Goal: Task Accomplishment & Management: Use online tool/utility

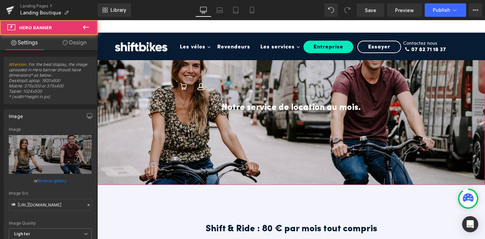
click at [268, 157] on div at bounding box center [290, 109] width 387 height 151
click at [261, 82] on div at bounding box center [290, 109] width 387 height 151
click at [289, 117] on span "Notre service de location au mois. Heading" at bounding box center [290, 109] width 387 height 17
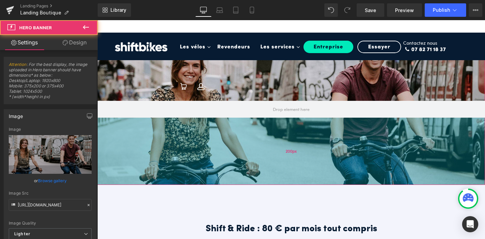
click at [280, 118] on div "200px" at bounding box center [290, 151] width 387 height 67
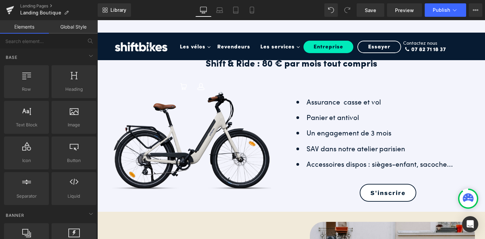
click at [262, 64] on nav "Les vélos Toggle Dropdown Vélo de ville Toggle Dropdown Shift 1 Shift 2 Skill S…" at bounding box center [312, 53] width 275 height 40
click at [318, 69] on nav "Les vélos Toggle Dropdown Vélo de ville Toggle Dropdown Shift 1 Shift 2 Skill S…" at bounding box center [312, 53] width 275 height 40
click at [290, 65] on nav "Les vélos Toggle Dropdown Vélo de ville Toggle Dropdown Shift 1 Shift 2 Skill S…" at bounding box center [312, 53] width 275 height 40
click at [281, 63] on nav "Les vélos Toggle Dropdown Vélo de ville Toggle Dropdown Shift 1 Shift 2 Skill S…" at bounding box center [312, 53] width 275 height 40
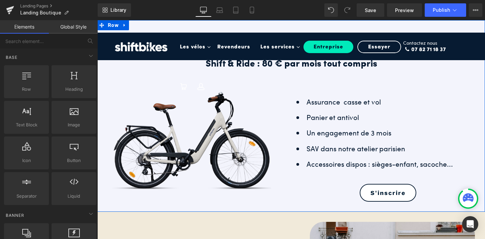
click at [253, 22] on div "Shift & Ride : On vous emmène ? Heading Notre service de location au mois. Head…" at bounding box center [290, 116] width 387 height 192
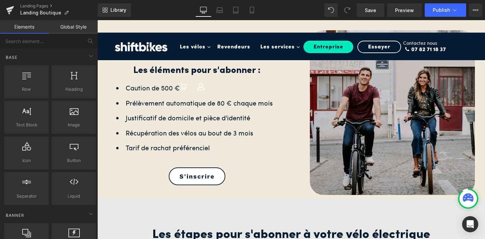
click at [204, 69] on nav "Les vélos Toggle Dropdown Vélo de ville Toggle Dropdown Shift 1 Shift 2 Skill S…" at bounding box center [312, 53] width 275 height 40
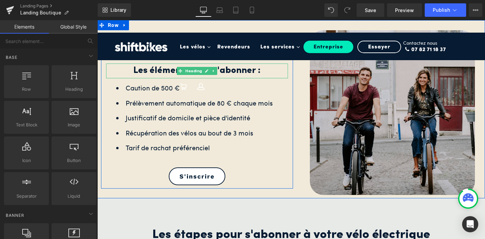
click at [150, 69] on h2 "Les éléments pour s'abonner :" at bounding box center [197, 71] width 182 height 15
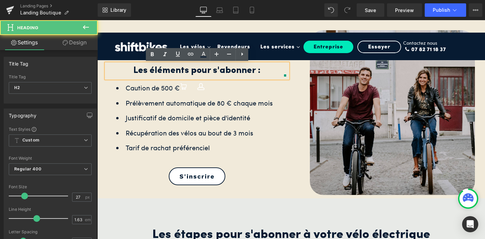
click at [167, 74] on h2 "Les éléments pour s'abonner :" at bounding box center [197, 71] width 182 height 15
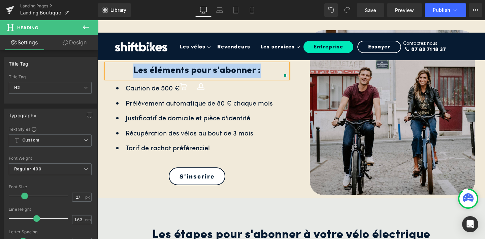
paste div
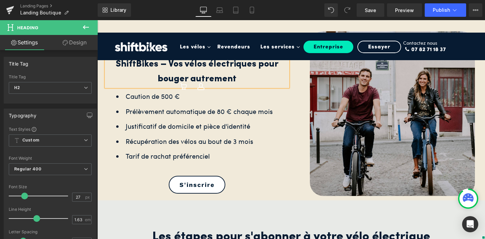
click at [245, 169] on div "ShiftBikes – Vos vélos électriques pour bouger autrement Heading Caution de 500…" at bounding box center [197, 116] width 192 height 153
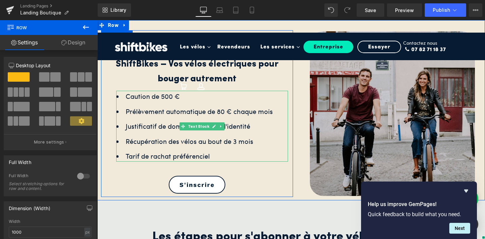
click at [190, 136] on ul "Caution de 500 € Prélèvement automatique de 80 € chaque mois Justificatif de do…" at bounding box center [202, 126] width 172 height 71
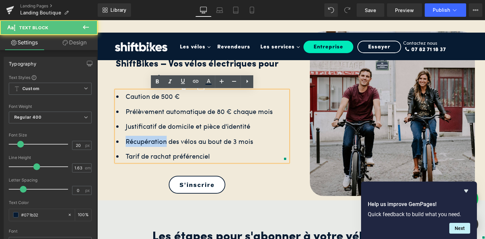
click at [190, 136] on ul "Caution de 500 € Prélèvement automatique de 80 € chaque mois Justificatif de do…" at bounding box center [202, 126] width 172 height 71
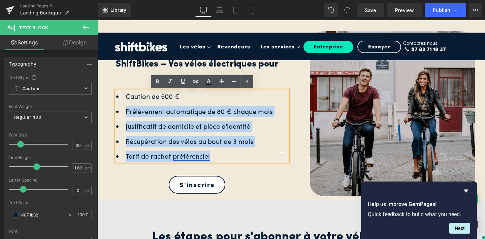
drag, startPoint x: 210, startPoint y: 157, endPoint x: 119, endPoint y: 102, distance: 106.0
click at [119, 102] on ul "Caution de 500 € Prélèvement automatique de 80 € chaque mois Justificatif de do…" at bounding box center [202, 126] width 172 height 71
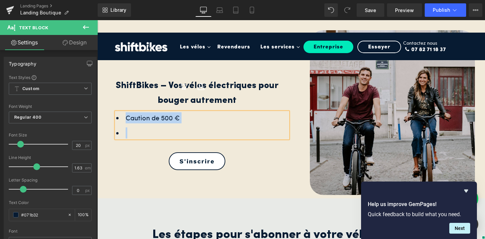
click at [198, 116] on li "Caution de 500 €" at bounding box center [202, 117] width 172 height 11
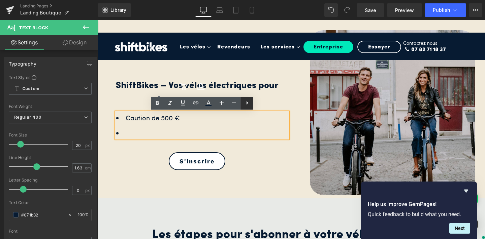
click at [246, 103] on icon at bounding box center [247, 103] width 8 height 8
click at [246, 102] on icon at bounding box center [246, 103] width 1 height 4
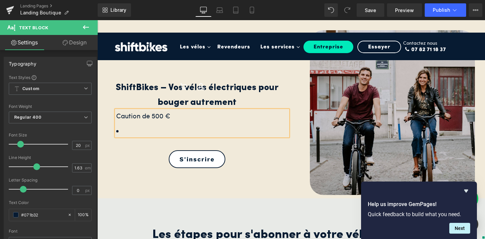
click at [223, 128] on li at bounding box center [202, 131] width 172 height 11
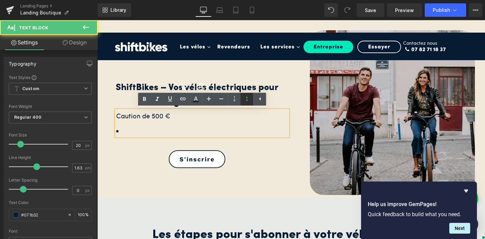
click at [247, 102] on icon at bounding box center [247, 99] width 8 height 8
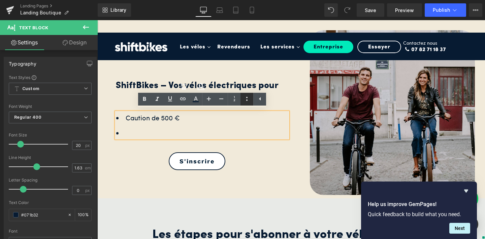
click at [248, 98] on icon at bounding box center [247, 99] width 8 height 8
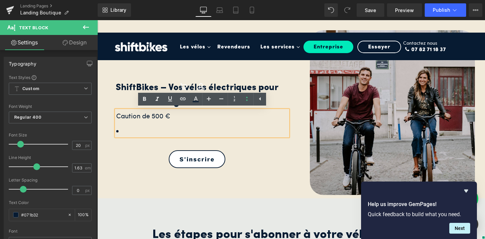
drag, startPoint x: 212, startPoint y: 128, endPoint x: 115, endPoint y: 117, distance: 97.5
click at [116, 117] on div "Caution de 500 €" at bounding box center [202, 123] width 172 height 26
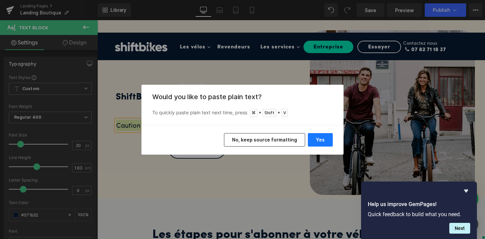
click at [311, 141] on button "Yes" at bounding box center [320, 139] width 25 height 13
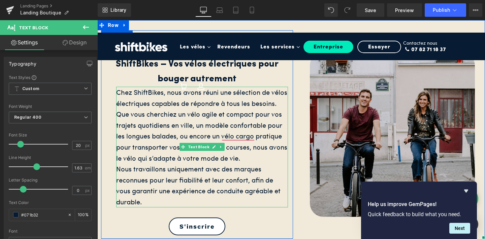
click at [253, 112] on div "Chez ShiftBikes, nous avons réuni une sélection de vélos électriques capables d…" at bounding box center [202, 147] width 172 height 121
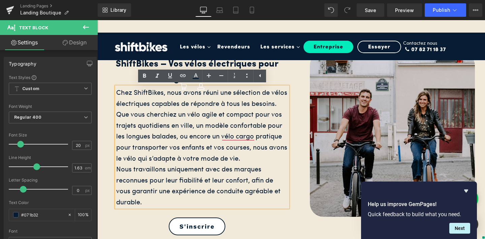
click at [237, 140] on div "Chez ShiftBikes, nous avons réuni une sélection de vélos électriques capables d…" at bounding box center [202, 147] width 172 height 121
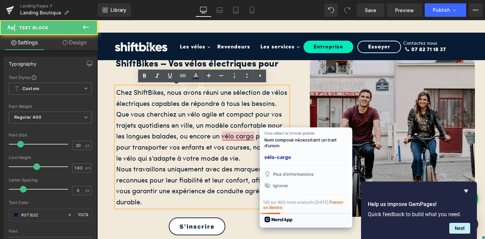
click at [278, 163] on div "[PERSON_NAME] utilisez la formule gratuite Nom composé nécessitant un trait d’u…" at bounding box center [306, 178] width 93 height 100
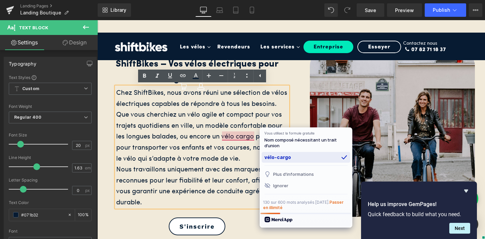
click at [278, 162] on div "vélo-cargo" at bounding box center [306, 157] width 89 height 11
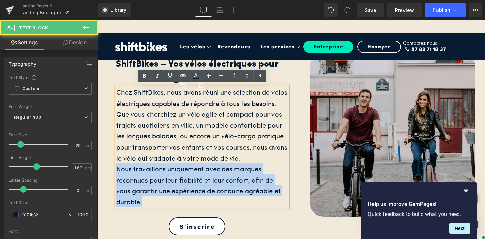
drag, startPoint x: 143, startPoint y: 203, endPoint x: 118, endPoint y: 171, distance: 40.0
click at [118, 171] on div "Nous travaillons uniquement avec des marques reconnues pour leur fiabilité et l…" at bounding box center [202, 186] width 172 height 44
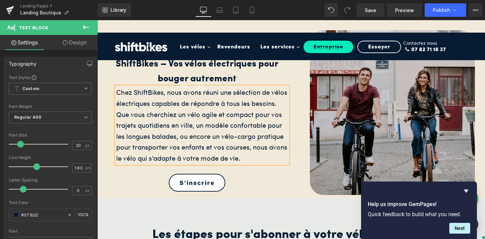
click at [303, 96] on div "Image" at bounding box center [389, 112] width 192 height 165
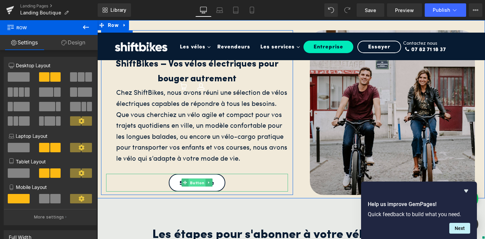
click at [198, 182] on span "Button" at bounding box center [196, 183] width 17 height 8
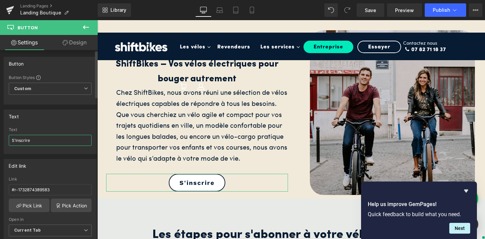
drag, startPoint x: 39, startPoint y: 140, endPoint x: 5, endPoint y: 137, distance: 33.8
click at [5, 137] on div "S'inscrire Text S'inscrire" at bounding box center [50, 141] width 92 height 26
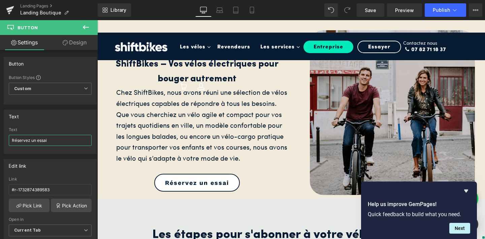
type input "Réservez un essai"
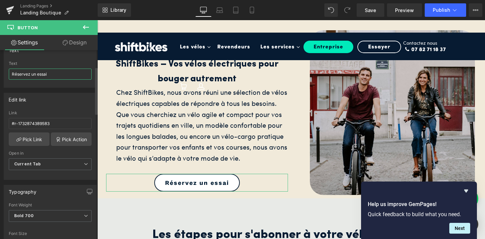
scroll to position [67, 0]
drag, startPoint x: 53, startPoint y: 125, endPoint x: 8, endPoint y: 124, distance: 45.1
click at [8, 124] on div "#r-1732874389583 Link #r-1732874389583 Pick Link Pick Action Current Tab New Ta…" at bounding box center [50, 144] width 92 height 69
paste input "[URL][DOMAIN_NAME]"
type input "[URL][DOMAIN_NAME]"
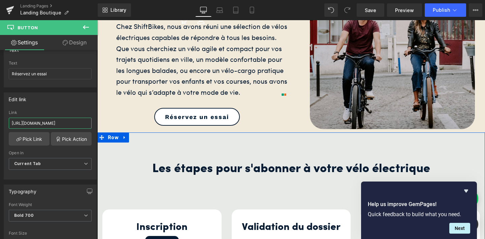
scroll to position [133, 0]
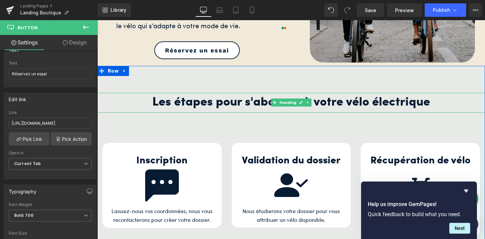
click at [237, 105] on h2 "Les étapes pour s'abonner à votre vélo électrique" at bounding box center [290, 103] width 387 height 20
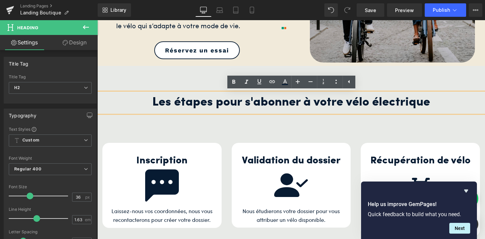
click at [292, 103] on h2 "Les étapes pour s'abonner à votre vélo électrique" at bounding box center [290, 103] width 387 height 20
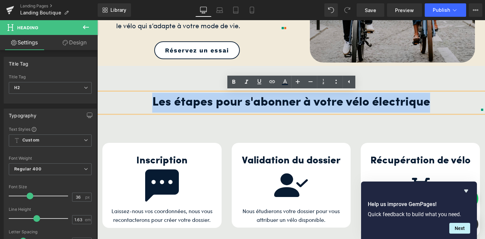
drag, startPoint x: 434, startPoint y: 102, endPoint x: 153, endPoint y: 98, distance: 280.4
click at [153, 98] on h2 "Les étapes pour s'abonner à votre vélo électrique" at bounding box center [290, 103] width 387 height 20
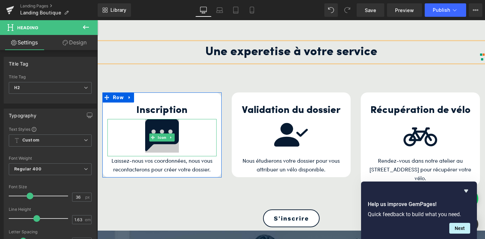
scroll to position [184, 0]
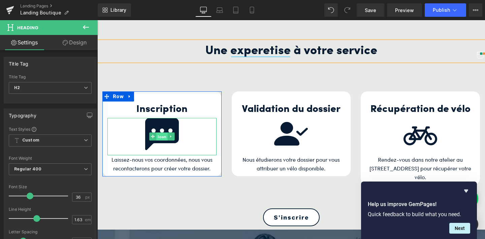
click at [163, 134] on span "Icon" at bounding box center [161, 137] width 11 height 8
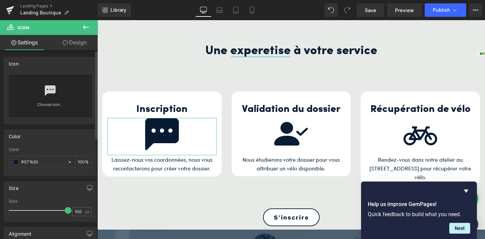
click at [53, 103] on link "Choose Icon..." at bounding box center [50, 110] width 83 height 16
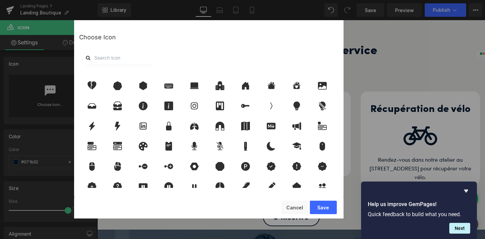
scroll to position [643, 0]
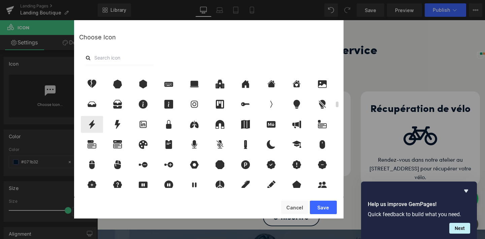
click at [92, 125] on icon at bounding box center [92, 124] width 6 height 9
click at [325, 209] on button "Save" at bounding box center [323, 207] width 27 height 13
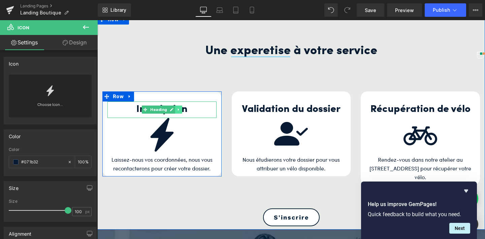
click at [178, 111] on icon at bounding box center [179, 110] width 4 height 4
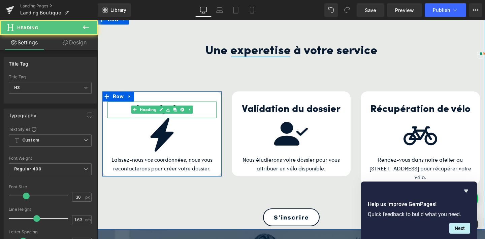
click at [203, 111] on h3 "Inscription" at bounding box center [161, 110] width 109 height 16
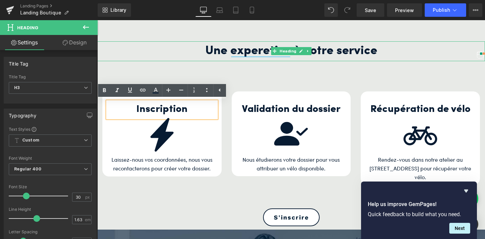
click at [259, 50] on h2 "Une experetise à votre service" at bounding box center [290, 51] width 387 height 20
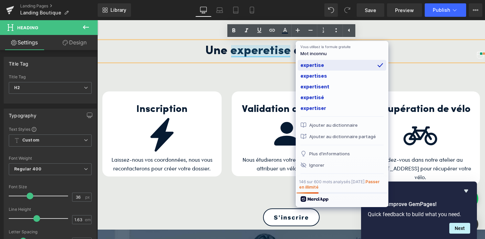
click at [304, 63] on div "expertise" at bounding box center [342, 65] width 89 height 11
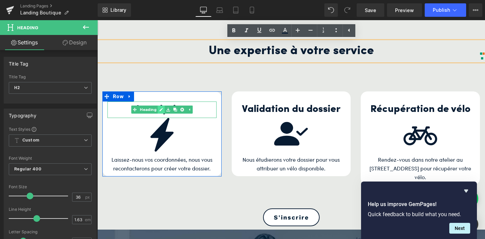
click at [163, 111] on link at bounding box center [161, 110] width 7 height 8
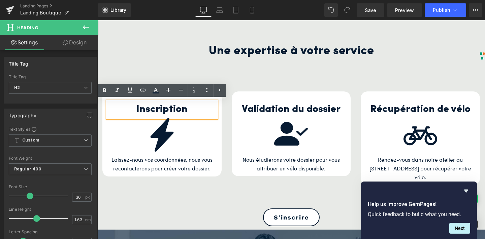
click at [210, 108] on h3 "Inscription" at bounding box center [161, 110] width 109 height 16
drag, startPoint x: 192, startPoint y: 107, endPoint x: 130, endPoint y: 107, distance: 62.3
click at [130, 107] on h3 "Inscription" at bounding box center [161, 110] width 109 height 16
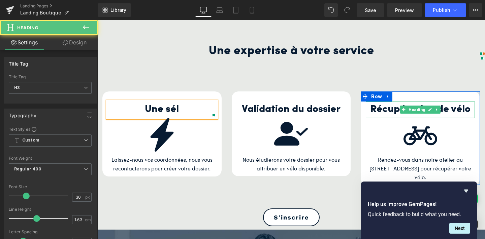
click at [393, 107] on h3 "Récupération de vélo" at bounding box center [420, 110] width 109 height 16
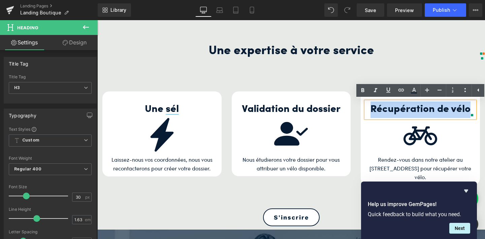
drag, startPoint x: 469, startPoint y: 111, endPoint x: 372, endPoint y: 111, distance: 97.6
click at [372, 111] on h3 "Récupération de vélo" at bounding box center [420, 110] width 109 height 16
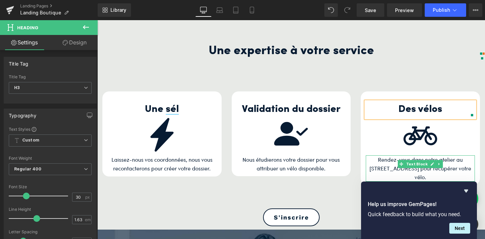
click at [391, 162] on p "Rendez-vous dans notre atelier au [STREET_ADDRESS] pour récupérer votre vélo." at bounding box center [420, 169] width 109 height 26
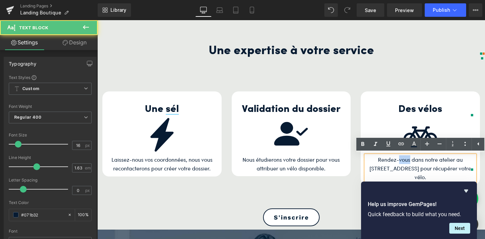
click at [391, 162] on p "Rendez-vous dans notre atelier au [STREET_ADDRESS] pour récupérer votre vélo." at bounding box center [420, 169] width 109 height 26
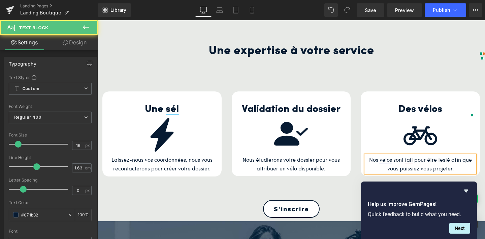
click at [408, 159] on p "Nos velos sont fait pour être testé afin que vous puissiez vous projeter." at bounding box center [420, 165] width 109 height 18
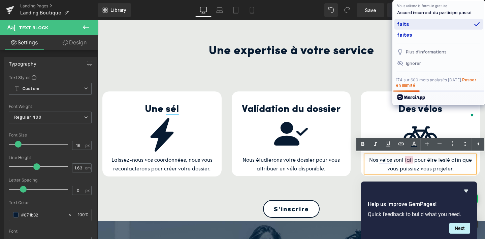
click at [417, 20] on div "faits" at bounding box center [438, 24] width 89 height 11
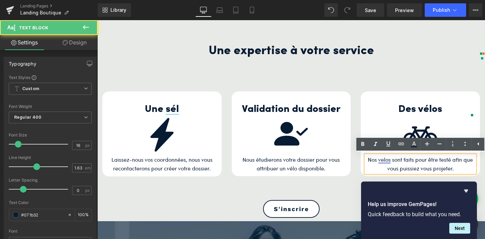
click at [384, 159] on p "Nos velos sont faits pour être testé afin que vous puissiez vous projeter." at bounding box center [420, 165] width 109 height 18
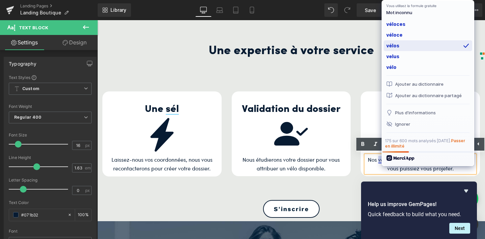
click at [406, 42] on div "vélos" at bounding box center [427, 45] width 89 height 11
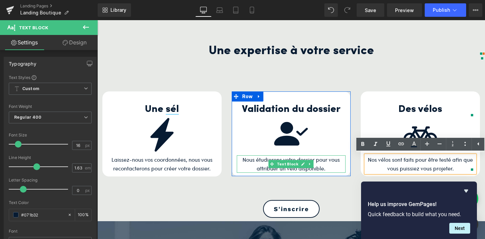
click at [273, 159] on p "Nous étudierons votre dossier pour vous attribuer un vélo disponible." at bounding box center [291, 165] width 109 height 18
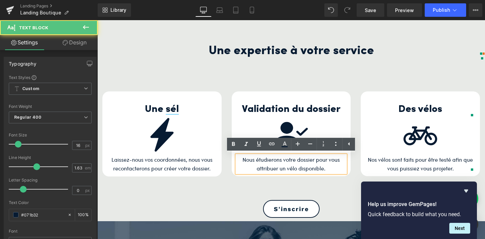
click at [266, 163] on p "Nous étudierons votre dossier pour vous attribuer un vélo disponible." at bounding box center [291, 165] width 109 height 18
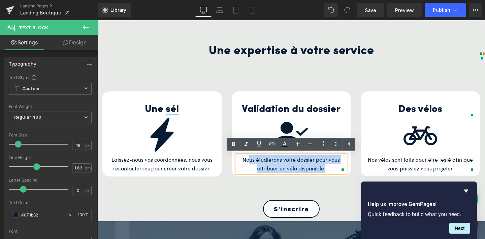
drag, startPoint x: 327, startPoint y: 169, endPoint x: 250, endPoint y: 163, distance: 77.7
click at [250, 163] on p "Nous étudierons votre dossier pour vous attribuer un vélo disponible." at bounding box center [291, 165] width 109 height 18
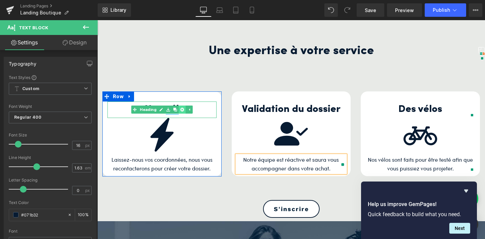
click at [182, 106] on link at bounding box center [181, 110] width 7 height 8
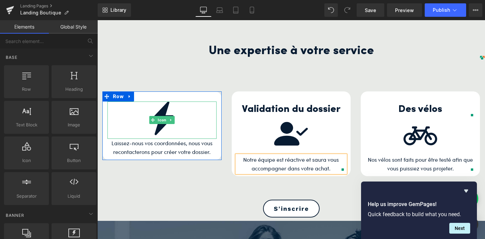
click at [197, 107] on div at bounding box center [161, 120] width 109 height 37
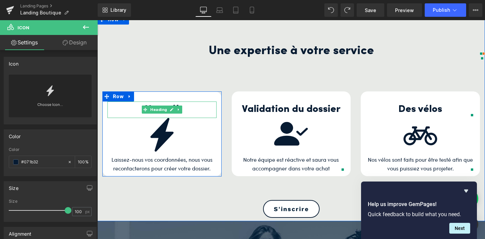
click at [191, 111] on h3 "Une sél" at bounding box center [161, 110] width 109 height 16
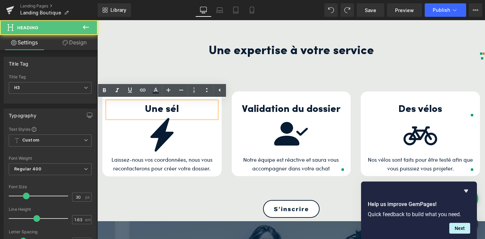
click at [190, 110] on h3 "Une sél" at bounding box center [161, 110] width 109 height 16
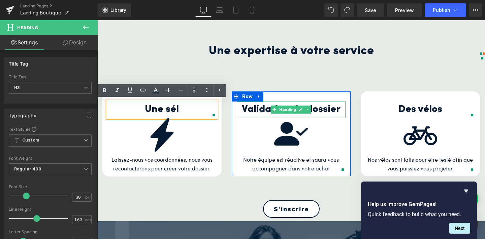
click at [339, 107] on h3 "Validation du dossier" at bounding box center [291, 110] width 109 height 16
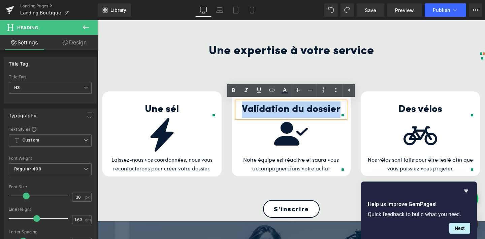
drag, startPoint x: 339, startPoint y: 107, endPoint x: 242, endPoint y: 107, distance: 96.9
click at [242, 107] on h3 "Validation du dossier" at bounding box center [291, 110] width 109 height 16
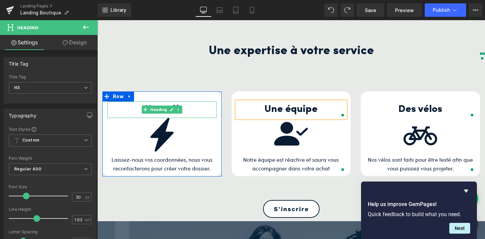
click at [188, 111] on h3 "Une sél" at bounding box center [161, 110] width 109 height 16
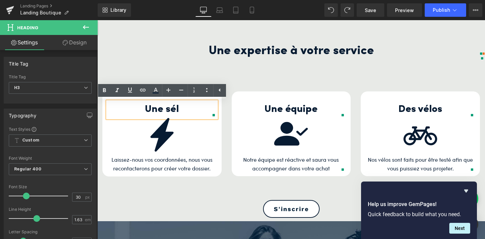
click at [192, 112] on h3 "Une sél" at bounding box center [161, 110] width 109 height 16
drag, startPoint x: 192, startPoint y: 112, endPoint x: 147, endPoint y: 114, distance: 45.5
click at [147, 114] on h3 "Une sél" at bounding box center [161, 110] width 109 height 16
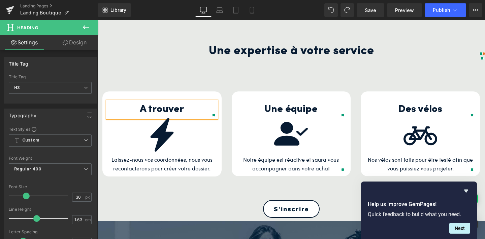
click at [186, 184] on div "Une expertise à votre service Heading A trouver Heading Icon Laissez-nous vos c…" at bounding box center [290, 122] width 387 height 194
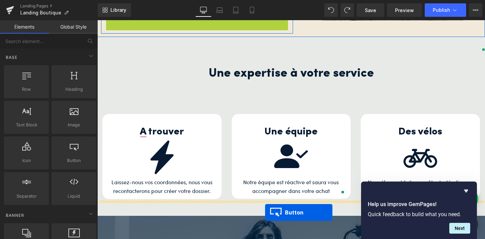
scroll to position [235, 0]
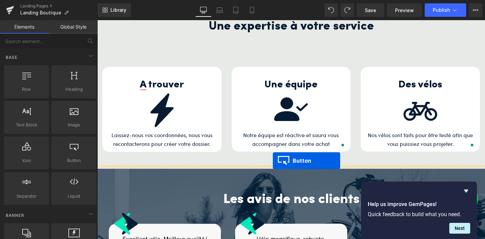
drag, startPoint x: 184, startPoint y: 102, endPoint x: 273, endPoint y: 161, distance: 106.5
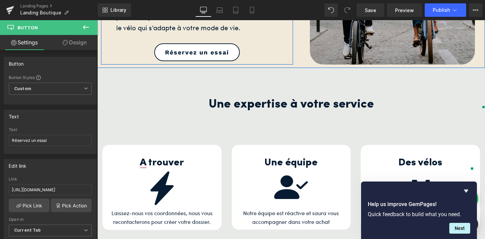
scroll to position [0, 0]
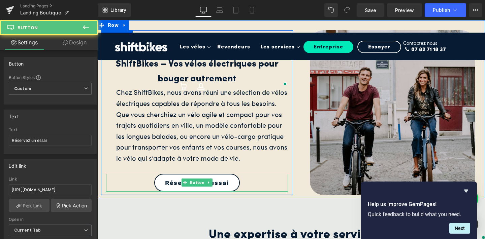
click at [253, 180] on div "Réservez un essai" at bounding box center [197, 183] width 182 height 18
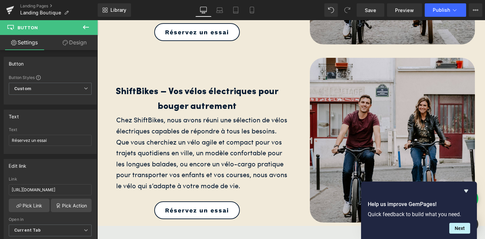
scroll to position [151, 0]
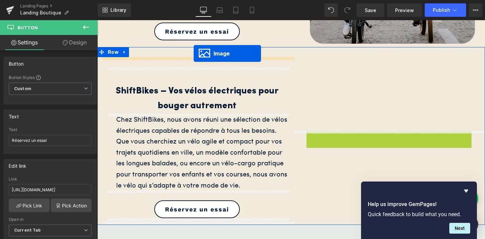
drag, startPoint x: 380, startPoint y: 137, endPoint x: 194, endPoint y: 54, distance: 204.5
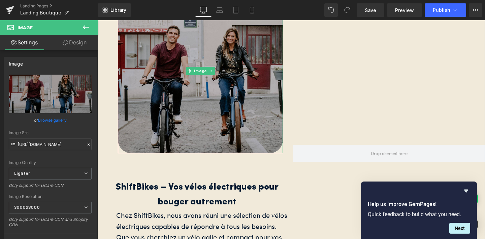
scroll to position [220, 0]
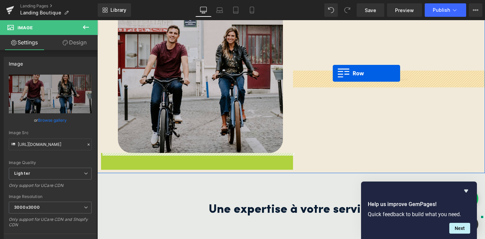
drag, startPoint x: 106, startPoint y: 158, endPoint x: 333, endPoint y: 73, distance: 242.2
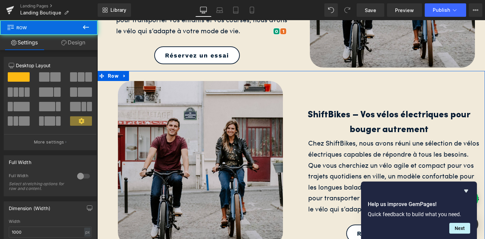
scroll to position [119, 0]
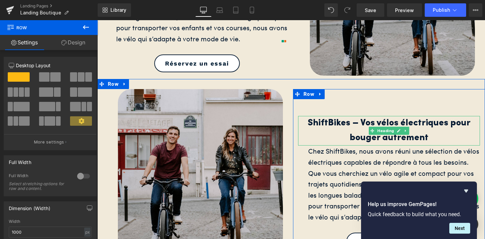
click at [334, 123] on h2 "ShiftBikes – Vos vélos électriques pour bouger autrement" at bounding box center [389, 131] width 182 height 30
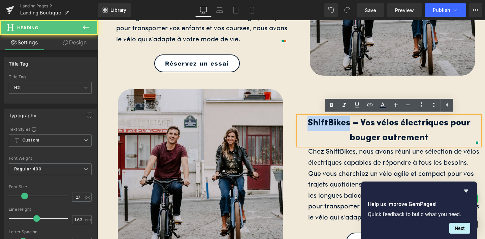
click at [334, 123] on h2 "ShiftBikes – Vos vélos électriques pour bouger autrement" at bounding box center [389, 131] width 182 height 30
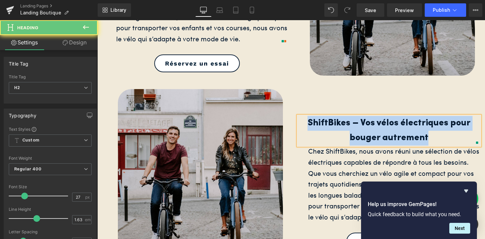
paste div
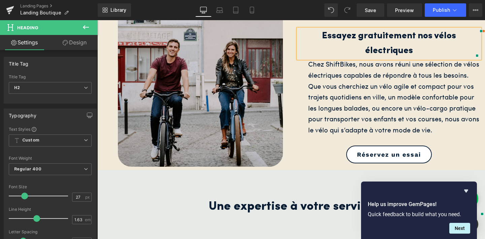
scroll to position [209, 0]
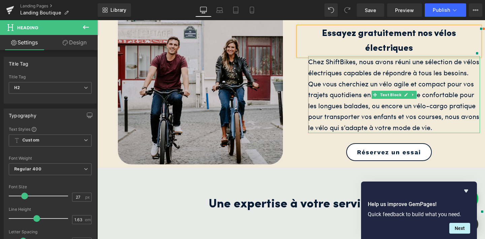
click at [344, 107] on div "Chez ShiftBikes, nous avons réuni une sélection de vélos électriques capables d…" at bounding box center [394, 94] width 172 height 77
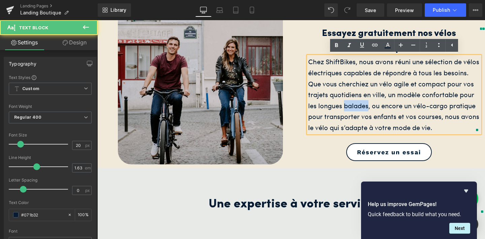
click at [344, 107] on div "Chez ShiftBikes, nous avons réuni une sélection de vélos électriques capables d…" at bounding box center [394, 94] width 172 height 77
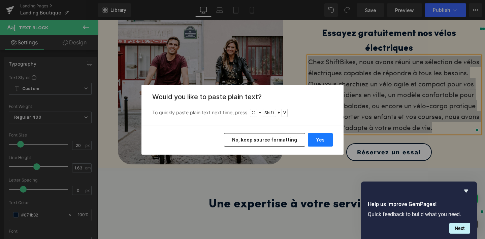
click at [321, 141] on button "Yes" at bounding box center [320, 139] width 25 height 13
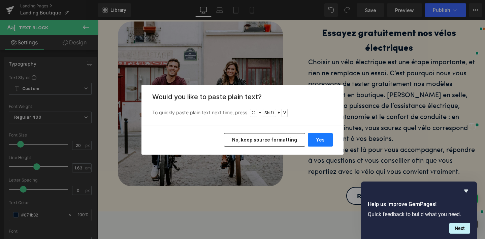
scroll to position [231, 0]
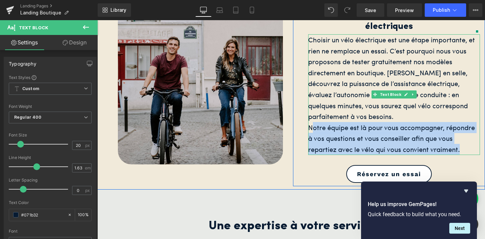
drag, startPoint x: 462, startPoint y: 152, endPoint x: 312, endPoint y: 123, distance: 153.0
click at [312, 123] on div "Notre équipe est là pour vous accompagner, répondre à vos questions et vous con…" at bounding box center [394, 138] width 172 height 33
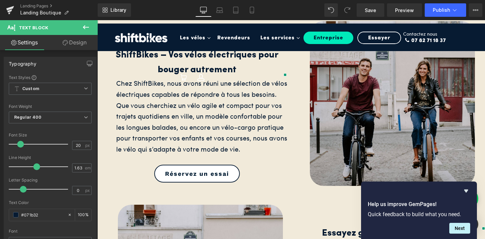
scroll to position [0, 0]
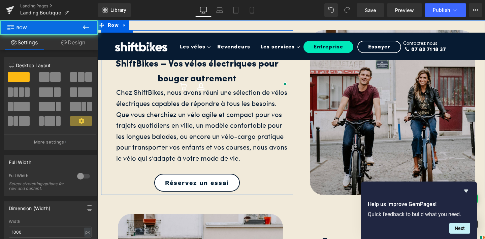
click at [104, 74] on div "ShiftBikes – Vos vélos électriques pour bouger autrement Heading Chez ShiftBike…" at bounding box center [197, 115] width 192 height 151
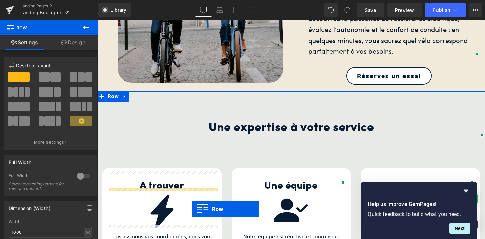
scroll to position [320, 0]
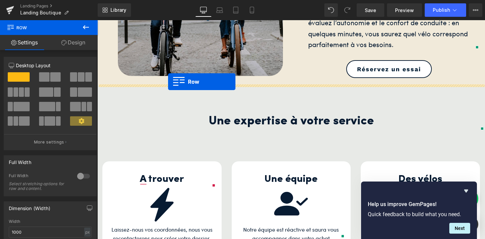
drag, startPoint x: 101, startPoint y: 52, endPoint x: 168, endPoint y: 82, distance: 73.2
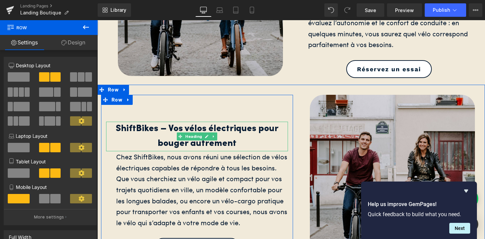
click at [162, 134] on h2 "ShiftBikes – Vos vélos électriques pour bouger autrement" at bounding box center [197, 137] width 182 height 30
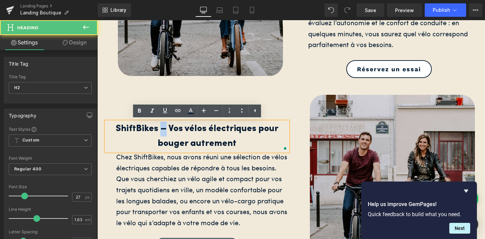
click at [162, 134] on h2 "ShiftBikes – Vos vélos électriques pour bouger autrement" at bounding box center [197, 137] width 182 height 30
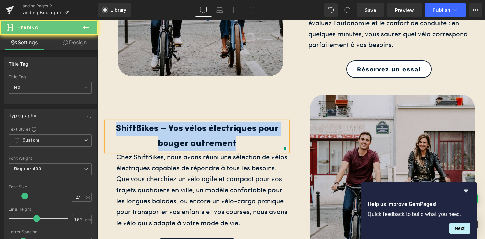
paste div
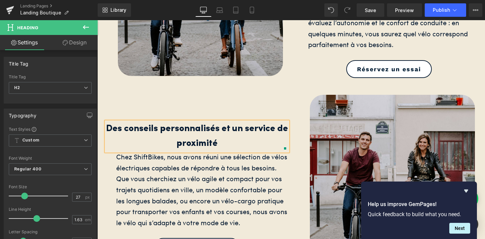
click at [223, 168] on div "Chez ShiftBikes, nous avons réuni une sélection de vélos électriques capables d…" at bounding box center [202, 189] width 172 height 77
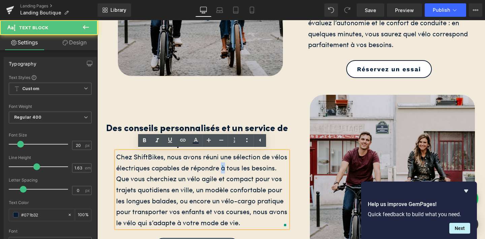
click at [223, 168] on div "Chez ShiftBikes, nous avons réuni une sélection de vélos électriques capables d…" at bounding box center [202, 189] width 172 height 77
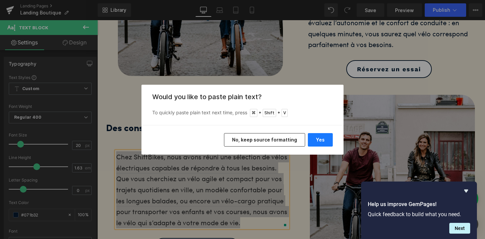
click at [317, 142] on button "Yes" at bounding box center [320, 139] width 25 height 13
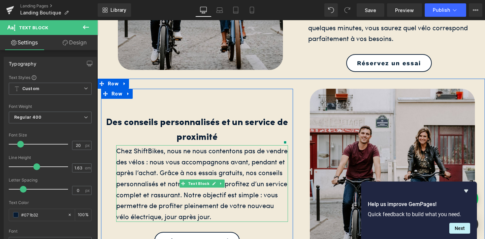
scroll to position [309, 0]
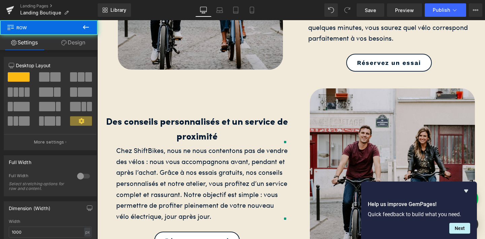
click at [239, 110] on div "Des conseils personnalisés et un service de proximité Heading Chez ShiftBikes, …" at bounding box center [197, 174] width 192 height 151
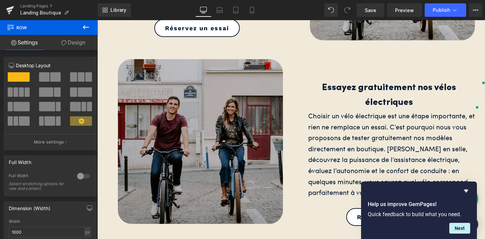
scroll to position [169, 0]
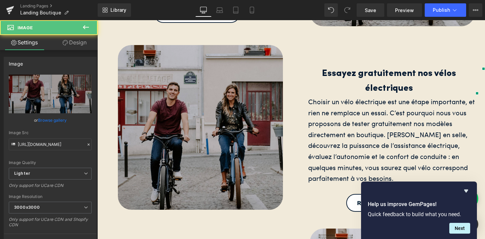
click at [203, 149] on img at bounding box center [200, 127] width 165 height 165
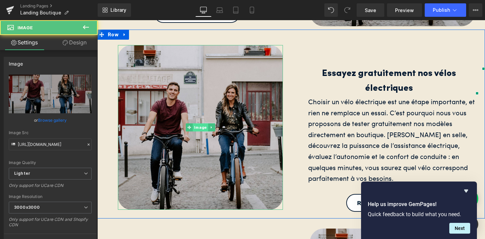
click at [196, 129] on span "Image" at bounding box center [200, 128] width 15 height 8
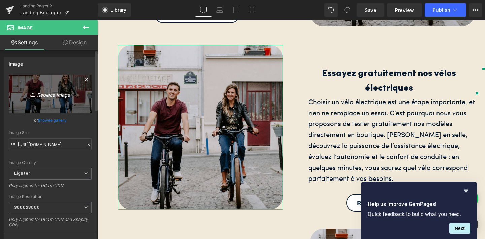
click at [60, 96] on icon "Replace Image" at bounding box center [50, 94] width 54 height 8
click at [53, 97] on icon "Replace Image" at bounding box center [50, 94] width 54 height 8
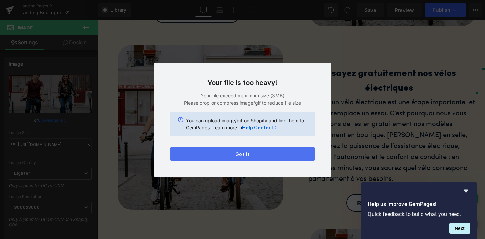
click at [285, 155] on button "Got it" at bounding box center [242, 153] width 145 height 13
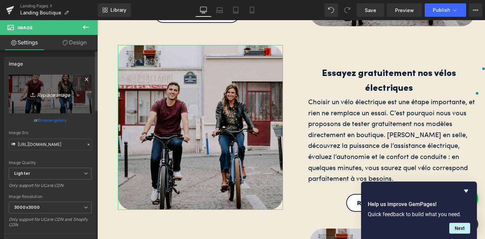
click at [54, 95] on icon "Replace Image" at bounding box center [50, 94] width 54 height 8
type input "C:\fakepath\4.jpg"
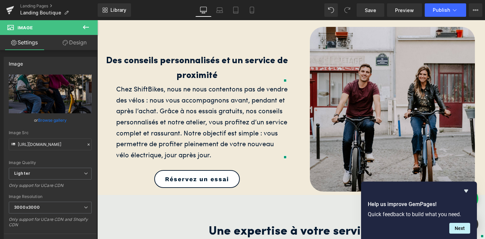
scroll to position [371, 0]
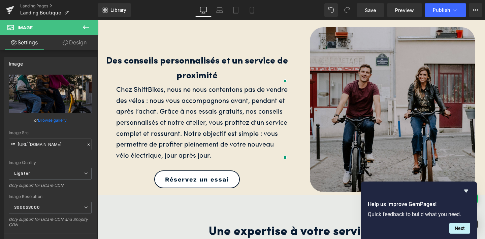
click at [376, 133] on img at bounding box center [392, 109] width 165 height 165
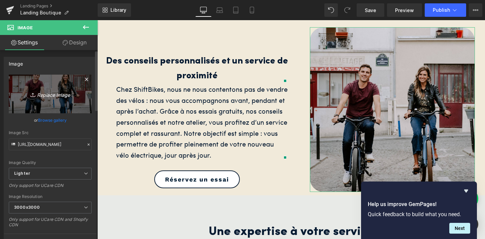
click at [58, 94] on icon "Replace Image" at bounding box center [50, 94] width 54 height 8
type input "C:\fakepath\8.jpg"
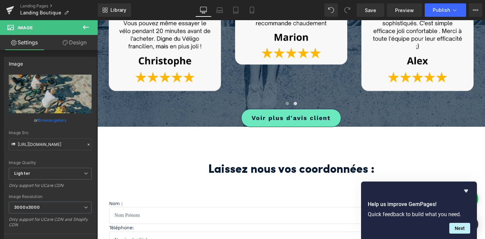
scroll to position [867, 0]
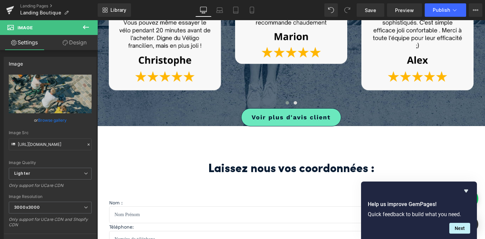
click at [149, 141] on div "ShiftBikes – Vos vélos électriques pour bouger autrement Heading Chez ShiftBike…" at bounding box center [290, 201] width 387 height 2097
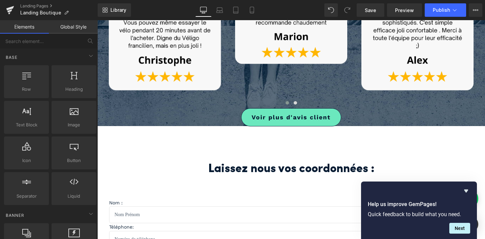
click at [134, 138] on div "ShiftBikes – Vos vélos électriques pour bouger autrement Heading Chez ShiftBike…" at bounding box center [290, 201] width 387 height 2097
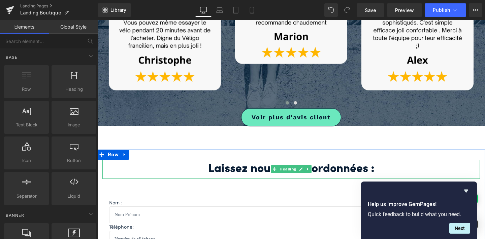
click at [134, 167] on h3 "Laissez nous vos coordonnées :" at bounding box center [290, 169] width 377 height 19
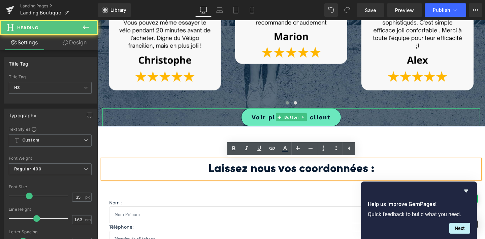
click at [127, 123] on div "Voir plus d'avis client" at bounding box center [290, 117] width 377 height 18
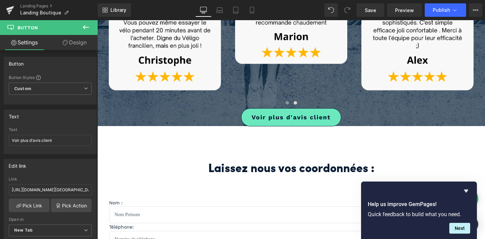
click at [114, 134] on div "ShiftBikes – Vos vélos électriques pour bouger autrement Heading Chez ShiftBike…" at bounding box center [290, 201] width 387 height 2097
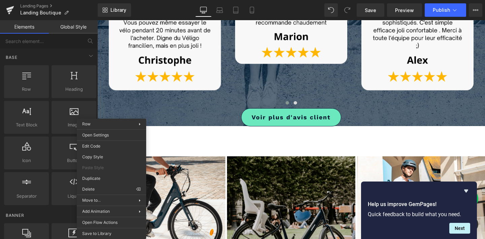
click at [171, 132] on div "ShiftBikes – Vos vélos électriques pour bouger autrement Heading Chez ShiftBike…" at bounding box center [290, 107] width 387 height 1908
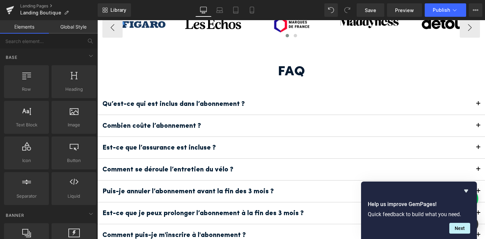
scroll to position [1041, 0]
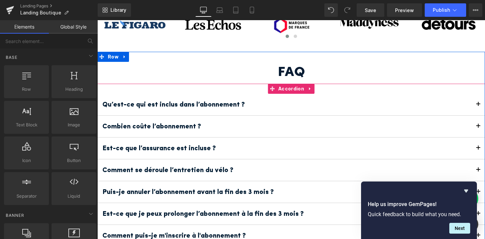
click at [475, 104] on button "button" at bounding box center [477, 105] width 13 height 22
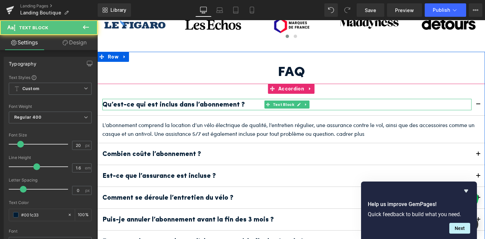
click at [215, 104] on b "Qu’est-ce qui est inclus dans l’abonnement ?" at bounding box center [173, 105] width 142 height 7
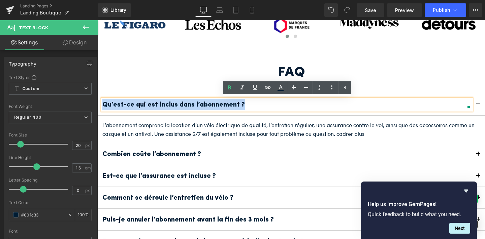
drag, startPoint x: 244, startPoint y: 104, endPoint x: 104, endPoint y: 104, distance: 140.0
click at [104, 104] on p "Qu’est-ce qui est inclus dans l’abonnement ?" at bounding box center [286, 104] width 369 height 11
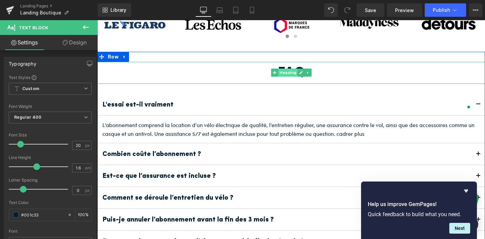
click at [281, 72] on span "Heading" at bounding box center [288, 73] width 20 height 8
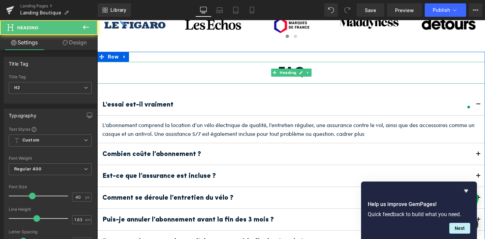
click at [319, 72] on h2 "FAQ" at bounding box center [290, 73] width 387 height 22
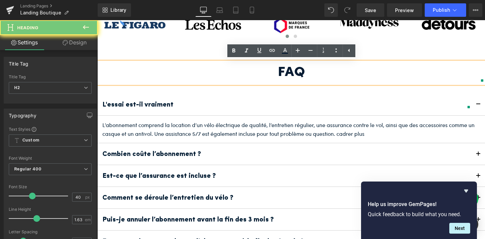
click at [319, 72] on h2 "FAQ" at bounding box center [290, 73] width 387 height 22
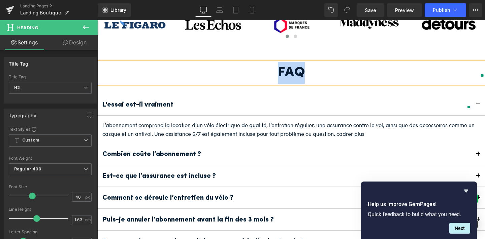
paste div
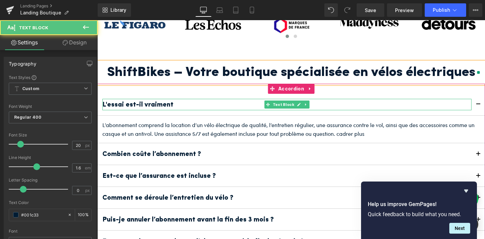
click at [206, 105] on p "L'essai est-il vraiment" at bounding box center [286, 104] width 369 height 11
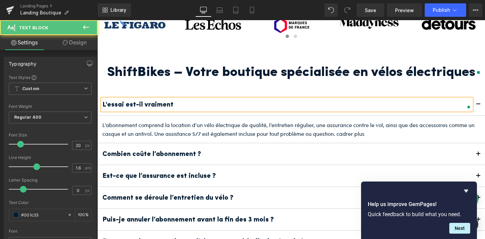
click at [206, 105] on p "L'essai est-il vraiment" at bounding box center [286, 104] width 369 height 11
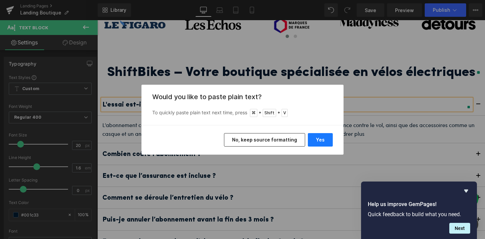
click at [315, 134] on button "Yes" at bounding box center [320, 139] width 25 height 13
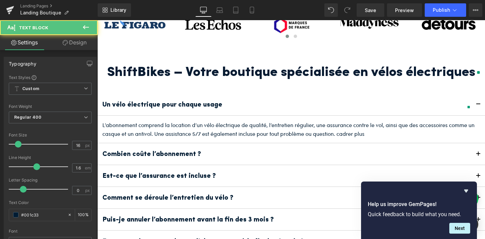
click at [224, 130] on p "L’abonnement comprend la location d’un vélo électrique de qualité, l’entretien …" at bounding box center [290, 129] width 377 height 17
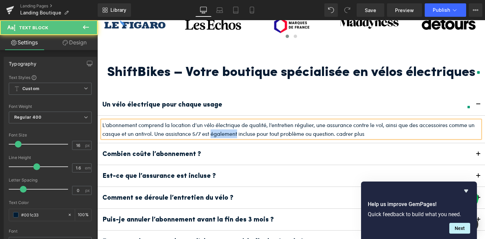
click at [224, 130] on p "L’abonnement comprend la location d’un vélo électrique de qualité, l’entretien …" at bounding box center [290, 129] width 377 height 17
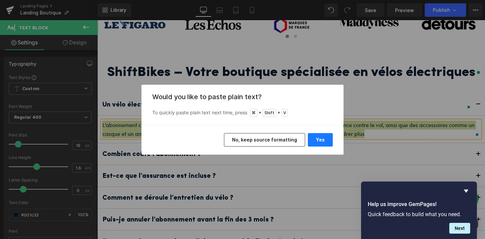
click at [313, 137] on button "Yes" at bounding box center [320, 139] width 25 height 13
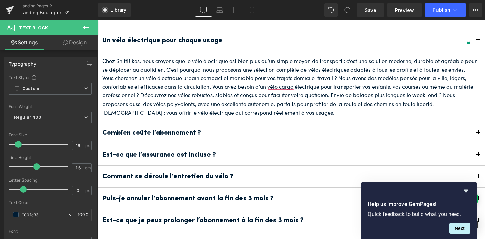
scroll to position [1113, 0]
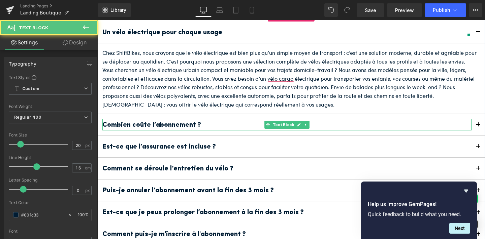
click at [185, 126] on b "Combien coûte l’abonnement ?" at bounding box center [151, 125] width 99 height 7
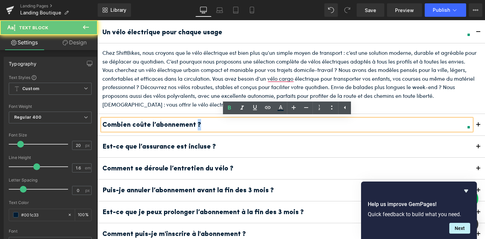
drag, startPoint x: 224, startPoint y: 125, endPoint x: 195, endPoint y: 124, distance: 29.3
click at [195, 124] on p "Combien coûte l’abonnement ?" at bounding box center [286, 124] width 369 height 11
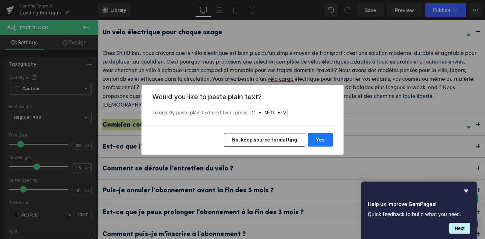
click at [312, 138] on button "Yes" at bounding box center [320, 139] width 25 height 13
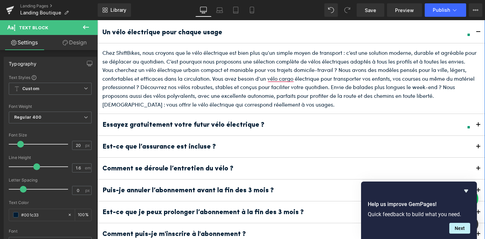
click at [479, 122] on button "button" at bounding box center [477, 125] width 13 height 22
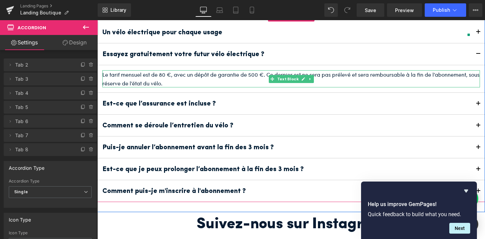
click at [217, 73] on p "Le tarif mensuel est de 80 €, avec un dépôt de garantie de 500 €. Ce dernier es…" at bounding box center [290, 78] width 377 height 17
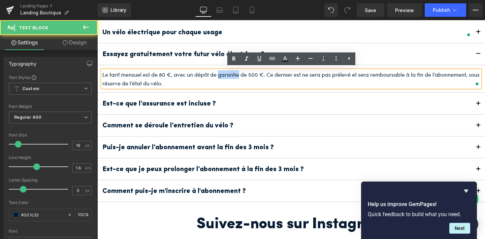
click at [217, 73] on p "Le tarif mensuel est de 80 €, avec un dépôt de garantie de 500 €. Ce dernier es…" at bounding box center [290, 78] width 377 height 17
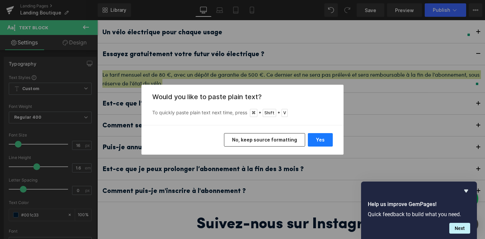
click at [318, 140] on button "Yes" at bounding box center [320, 139] width 25 height 13
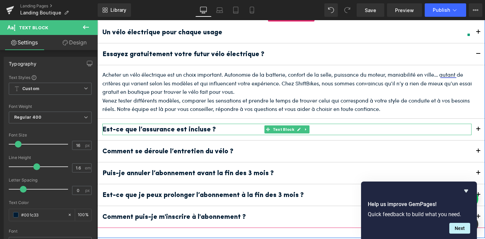
click at [209, 127] on b "Est-ce que l’assurance est incluse ?" at bounding box center [158, 130] width 113 height 7
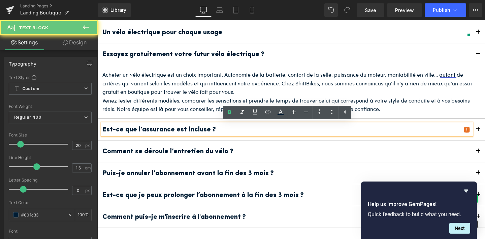
click at [222, 127] on p "Est-ce que l’assurance est incluse ?" at bounding box center [286, 129] width 369 height 11
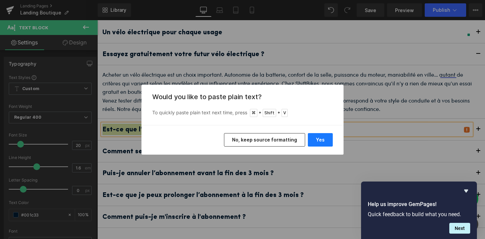
click at [326, 137] on button "Yes" at bounding box center [320, 139] width 25 height 13
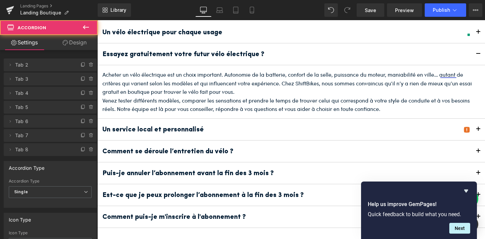
click at [481, 126] on button "button" at bounding box center [477, 130] width 13 height 22
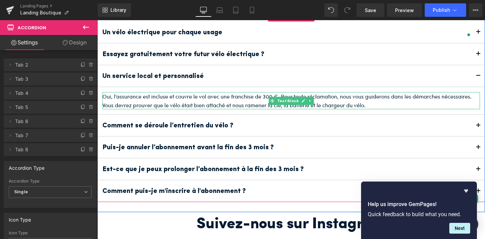
click at [244, 103] on p "Oui, l’assurance est incluse et couvre le vol avec une franchise de 300 €. Pour…" at bounding box center [290, 100] width 377 height 17
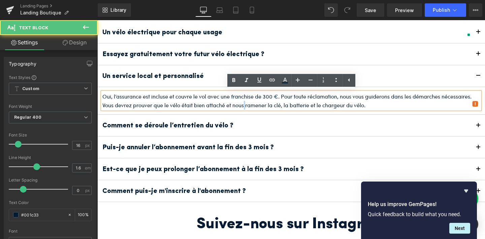
click at [244, 103] on p "Oui, l’assurance est incluse et couvre le vol avec une franchise de 300 €. Pour…" at bounding box center [290, 100] width 377 height 17
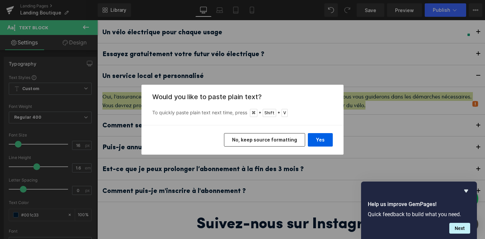
click at [330, 147] on div "Yes No, keep source formatting" at bounding box center [242, 140] width 202 height 30
click at [329, 143] on button "Yes" at bounding box center [320, 139] width 25 height 13
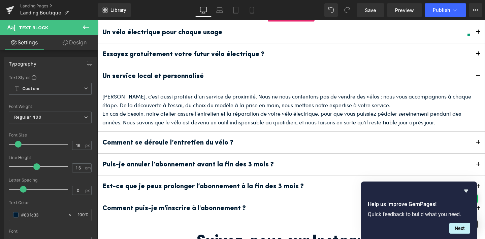
click at [478, 138] on button "button" at bounding box center [477, 143] width 13 height 22
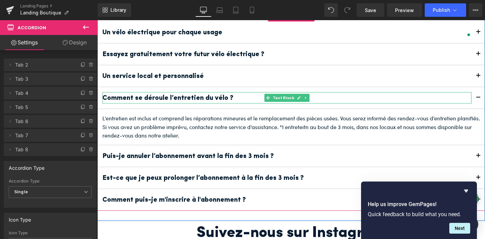
click at [197, 98] on b "Comment se déroule l’entretien du vélo ?" at bounding box center [167, 98] width 131 height 7
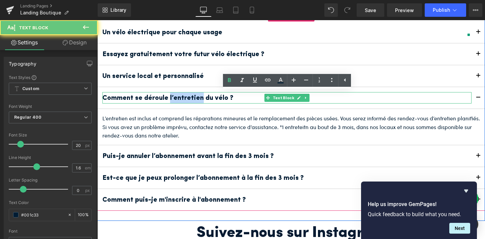
click at [197, 98] on b "Comment se déroule l’entretien du vélo ?" at bounding box center [167, 98] width 131 height 7
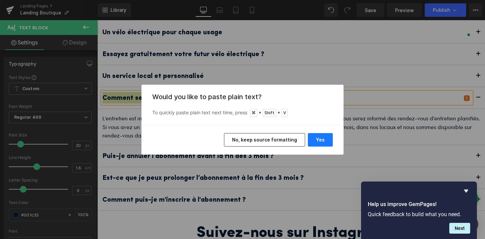
click at [316, 141] on button "Yes" at bounding box center [320, 139] width 25 height 13
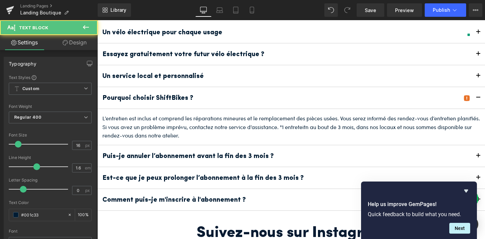
click at [205, 124] on p "L’entretien est inclus et comprend les réparations mineures et le remplacement …" at bounding box center [290, 127] width 377 height 26
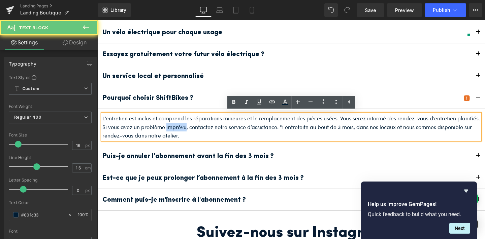
click at [205, 124] on p "L’entretien est inclus et comprend les réparations mineures et le remplacement …" at bounding box center [290, 127] width 377 height 26
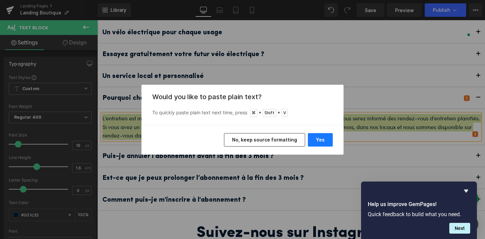
click at [322, 137] on button "Yes" at bounding box center [320, 139] width 25 height 13
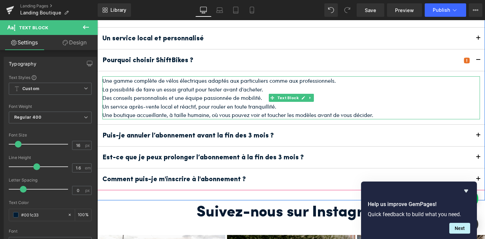
scroll to position [1163, 0]
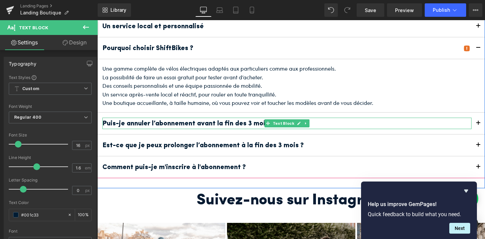
click at [236, 121] on b "Puis-je annuler l’abonnement avant la fin des 3 mois ?" at bounding box center [187, 123] width 171 height 7
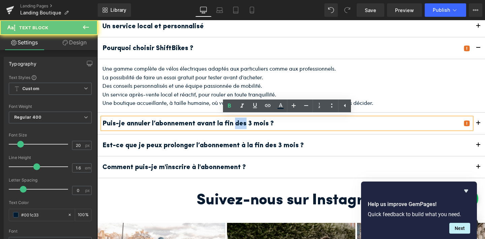
click at [236, 121] on b "Puis-je annuler l’abonnement avant la fin des 3 mois ?" at bounding box center [187, 123] width 171 height 7
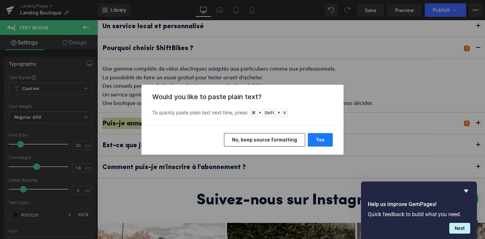
click at [321, 139] on button "Yes" at bounding box center [320, 139] width 25 height 13
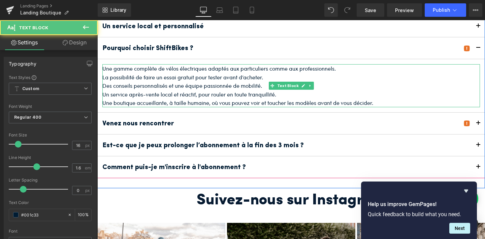
click at [210, 99] on p "Une boutique accueillante, à taille humaine, où vous pouvez voir et toucher les…" at bounding box center [290, 103] width 377 height 9
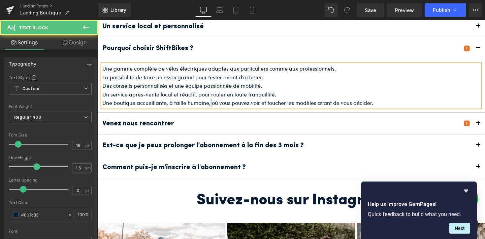
click at [210, 99] on p "Une boutique accueillante, à taille humaine, où vous pouvez voir et toucher les…" at bounding box center [290, 103] width 377 height 9
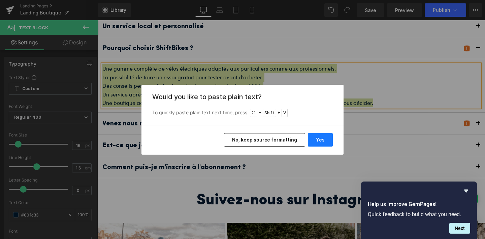
click at [309, 137] on button "Yes" at bounding box center [320, 139] width 25 height 13
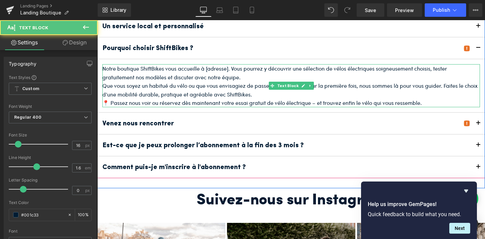
click at [338, 80] on p "Notre boutique ShiftBikes vous accueille à [adresse]. Vous pourrez y découvrir …" at bounding box center [290, 72] width 377 height 17
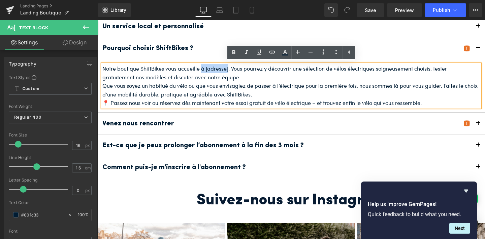
drag, startPoint x: 228, startPoint y: 69, endPoint x: 202, endPoint y: 68, distance: 26.3
click at [202, 68] on p "Notre boutique ShiftBikes vous accueille à [adresse]. Vous pourrez y découvrir …" at bounding box center [290, 72] width 377 height 17
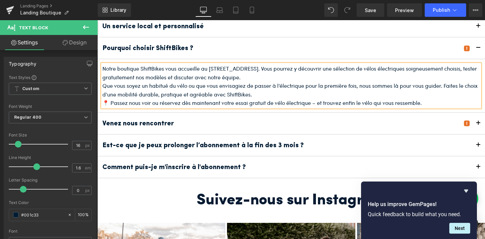
click at [276, 129] on div "Venez nous rencontrer Text Block" at bounding box center [290, 124] width 387 height 22
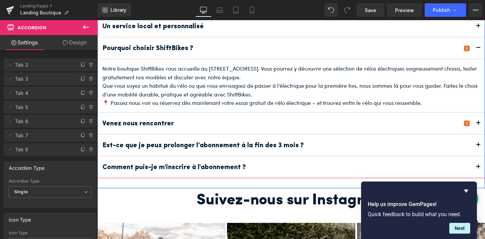
click at [477, 120] on button "button" at bounding box center [477, 124] width 13 height 22
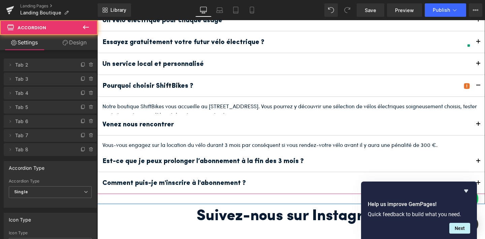
scroll to position [1109, 0]
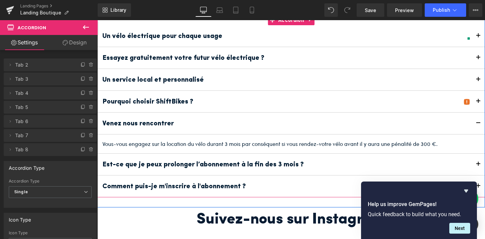
click at [478, 99] on button "button" at bounding box center [477, 102] width 13 height 22
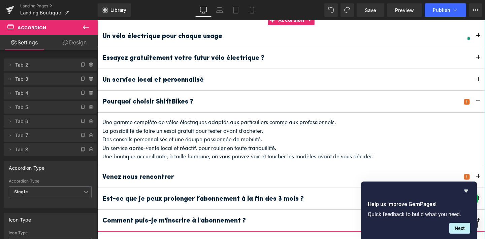
click at [477, 175] on button "button" at bounding box center [477, 177] width 13 height 22
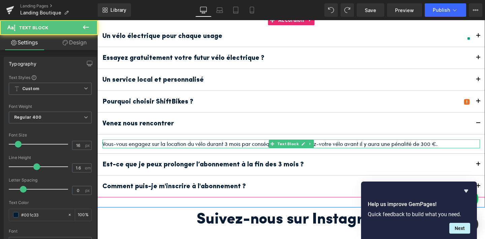
click at [220, 144] on p "Vous-vous engagez sur la location du vélo durant 3 mois par conséquent si vous …" at bounding box center [290, 144] width 377 height 9
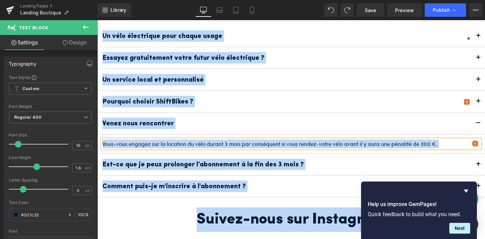
click at [220, 144] on p "Vous-vous engagez sur la location du vélo durant 3 mois par conséquent si vous …" at bounding box center [290, 144] width 377 height 9
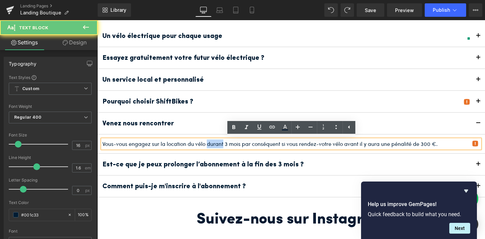
click at [220, 144] on p "Vous-vous engagez sur la location du vélo durant 3 mois par conséquent si vous …" at bounding box center [290, 144] width 377 height 9
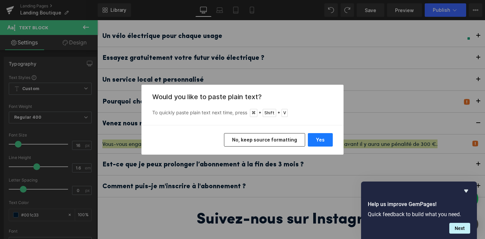
click at [314, 135] on button "Yes" at bounding box center [320, 139] width 25 height 13
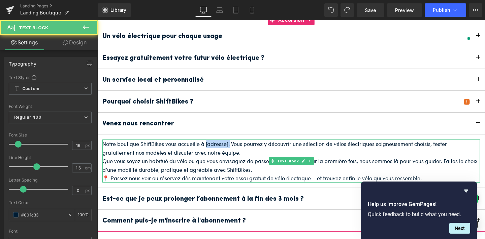
drag, startPoint x: 229, startPoint y: 143, endPoint x: 205, endPoint y: 141, distance: 24.0
click at [205, 141] on p "Notre boutique ShiftBikes vous accueille à [adresse]. Vous pourrez y découvrir …" at bounding box center [290, 148] width 377 height 17
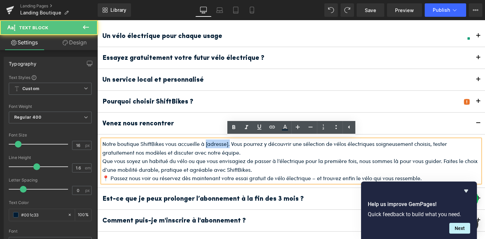
click at [205, 141] on p "Notre boutique ShiftBikes vous accueille à [adresse]. Vous pourrez y découvrir …" at bounding box center [290, 148] width 377 height 17
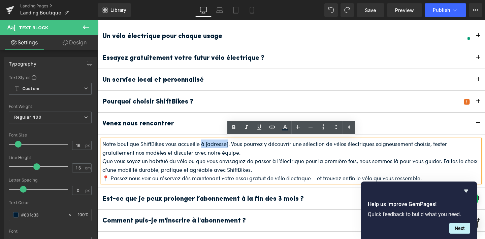
drag, startPoint x: 228, startPoint y: 144, endPoint x: 202, endPoint y: 142, distance: 26.6
click at [202, 142] on p "Notre boutique ShiftBikes vous accueille à [adresse]. Vous pourrez y découvrir …" at bounding box center [290, 148] width 377 height 17
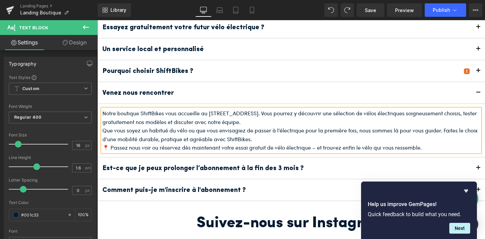
scroll to position [1156, 0]
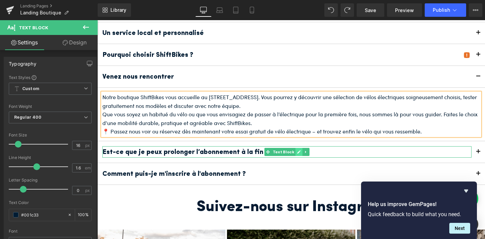
click at [297, 150] on icon at bounding box center [299, 152] width 4 height 4
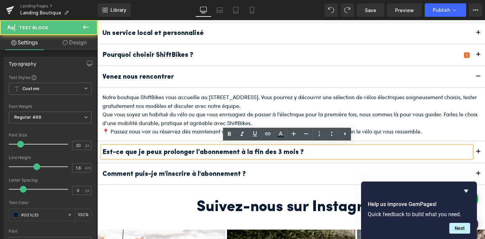
click at [307, 150] on p "Est-ce que je peux prolonger l’abonnement à la fin des 3 mois ?" at bounding box center [286, 151] width 369 height 11
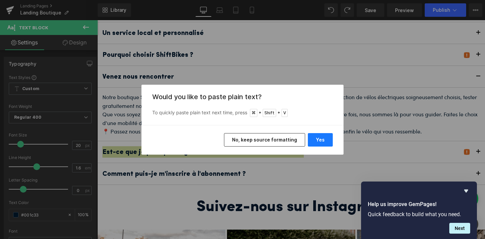
click at [323, 133] on button "Yes" at bounding box center [320, 139] width 25 height 13
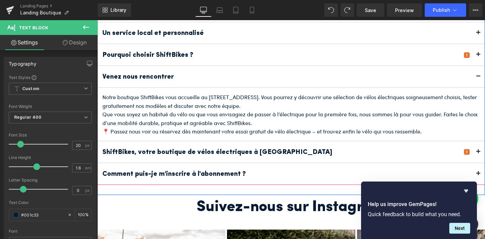
click at [478, 149] on button "button" at bounding box center [477, 152] width 13 height 22
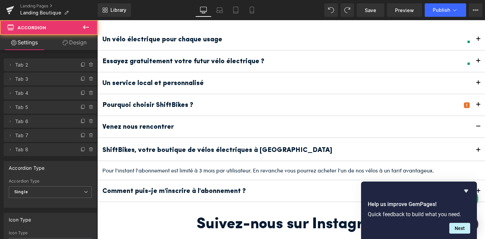
scroll to position [1103, 0]
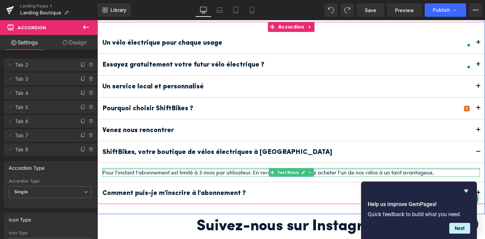
click at [217, 169] on div at bounding box center [290, 169] width 377 height 2
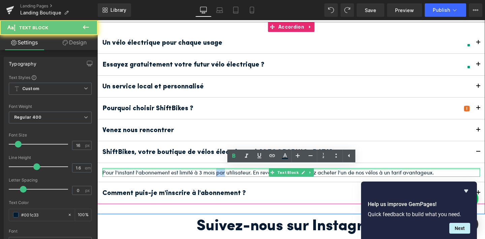
click at [217, 169] on p "Pour l'instant l'abonnement est limité à 3 mois par utilisateur. En revanche vo…" at bounding box center [290, 172] width 377 height 9
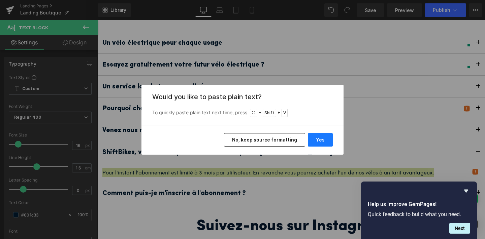
click at [312, 139] on button "Yes" at bounding box center [320, 139] width 25 height 13
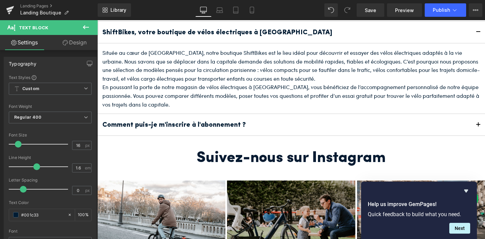
scroll to position [1224, 0]
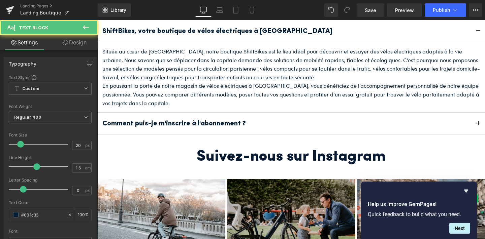
click at [262, 123] on p "Comment puis-je m'inscrire à l'abonnement ?" at bounding box center [286, 123] width 369 height 11
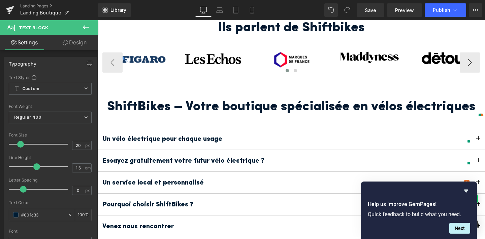
scroll to position [1015, 0]
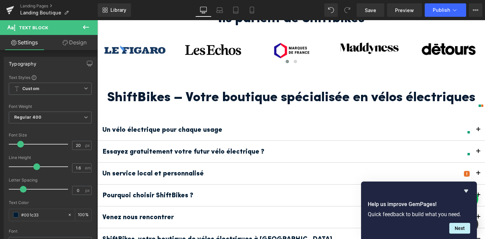
click at [308, 117] on div "Un vélo électrique pour chaque usage Text Block Chez ShiftBikes, nous croyons q…" at bounding box center [290, 226] width 387 height 234
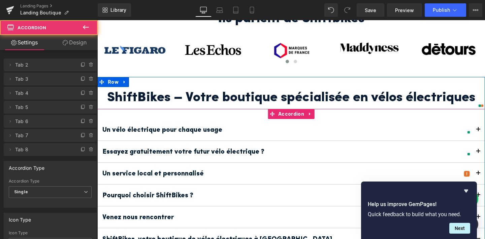
click at [280, 120] on div "Un vélo électrique pour chaque usage Text Block" at bounding box center [290, 130] width 387 height 22
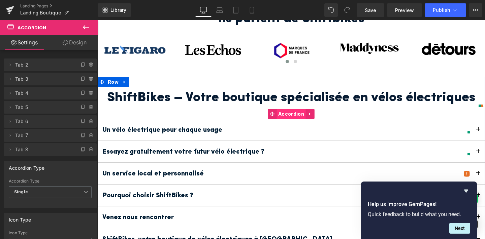
click at [282, 111] on span "Accordion" at bounding box center [290, 114] width 29 height 10
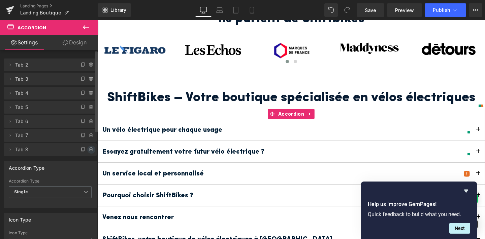
click at [89, 148] on icon at bounding box center [91, 149] width 5 height 5
click at [89, 150] on button "Delete" at bounding box center [83, 150] width 23 height 9
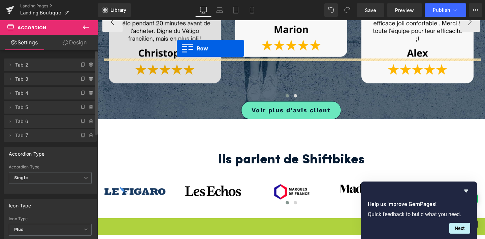
scroll to position [807, 0]
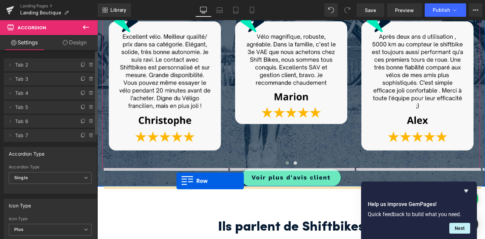
drag, startPoint x: 102, startPoint y: 81, endPoint x: 175, endPoint y: 181, distance: 123.9
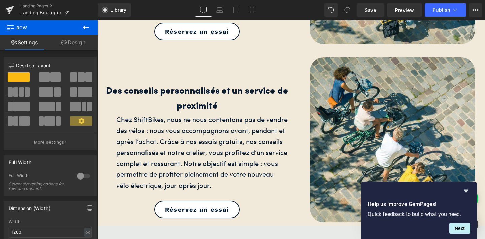
scroll to position [519, 0]
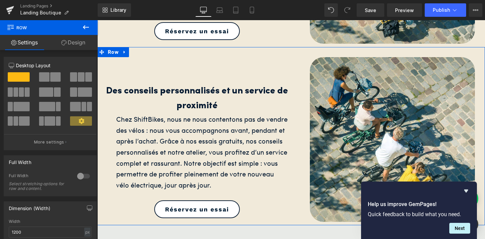
click at [108, 57] on div "Des conseils personnalisés et un service de proximité Heading Chez ShiftBikes, …" at bounding box center [290, 136] width 387 height 178
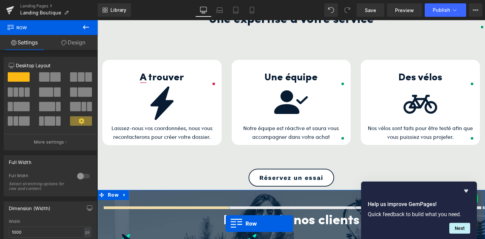
scroll to position [640, 0]
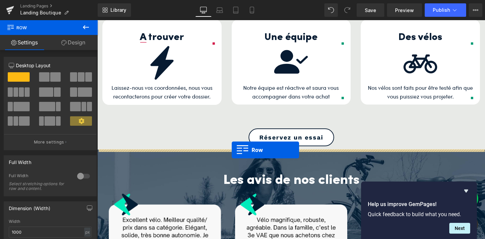
drag, startPoint x: 100, startPoint y: 52, endPoint x: 232, endPoint y: 150, distance: 164.3
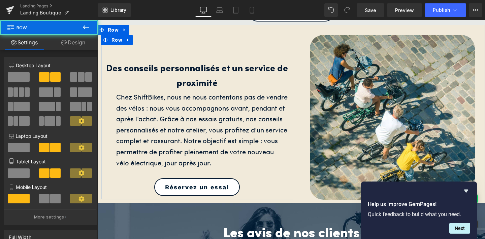
scroll to position [750, 0]
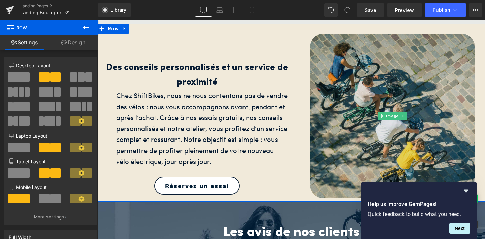
click at [381, 115] on icon at bounding box center [381, 116] width 4 height 4
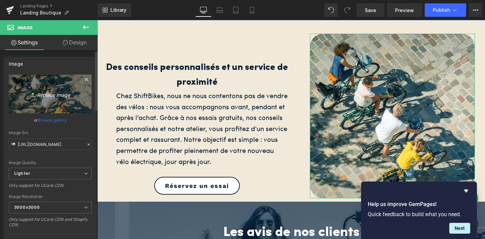
click at [41, 93] on icon "Replace Image" at bounding box center [50, 94] width 54 height 8
type input "C:\fakepath\Capture d’écran [DATE] 17.59.59.png"
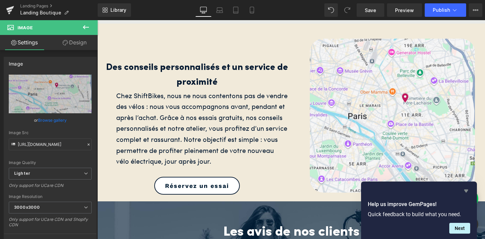
click at [467, 191] on icon "Hide survey" at bounding box center [466, 191] width 4 height 3
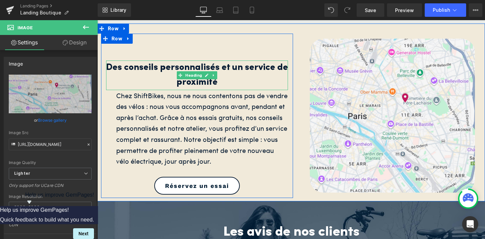
click at [226, 83] on h2 "Des conseils personnalisés et un service de proximité" at bounding box center [197, 76] width 182 height 30
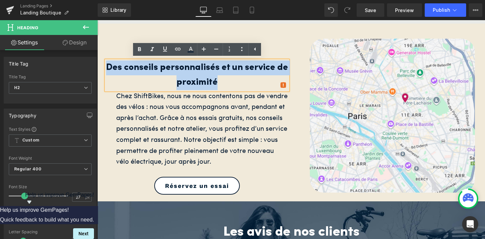
drag, startPoint x: 223, startPoint y: 82, endPoint x: 102, endPoint y: 69, distance: 122.2
click at [102, 69] on div "Des conseils personnalisés et un service de proximité Heading Chez ShiftBikes, …" at bounding box center [197, 119] width 192 height 151
paste div
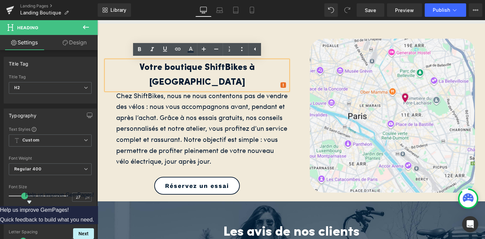
scroll to position [752, 0]
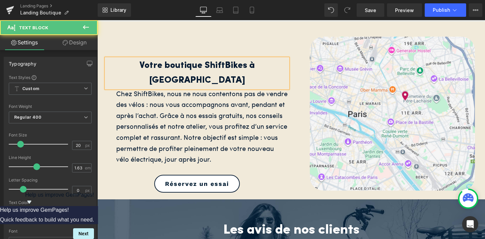
click at [230, 120] on div "Chez ShiftBikes, nous ne nous contentons pas de vendre des vélos : nous vous ac…" at bounding box center [202, 126] width 172 height 77
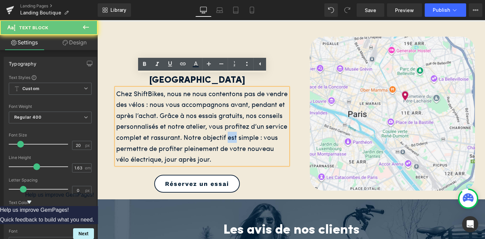
click at [230, 120] on div "Chez ShiftBikes, nous ne nous contentons pas de vendre des vélos : nous vous ac…" at bounding box center [202, 126] width 172 height 77
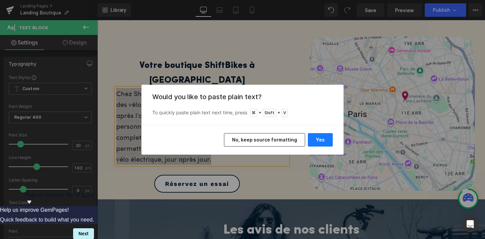
click at [316, 135] on button "Yes" at bounding box center [320, 139] width 25 height 13
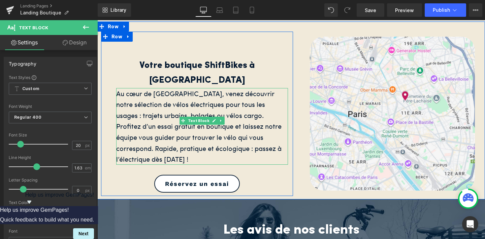
click at [191, 106] on div "Au cœur de [GEOGRAPHIC_DATA], venez découvrir notre sélection de vélos électriq…" at bounding box center [202, 126] width 172 height 77
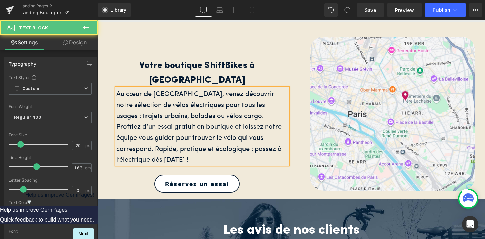
scroll to position [746, 0]
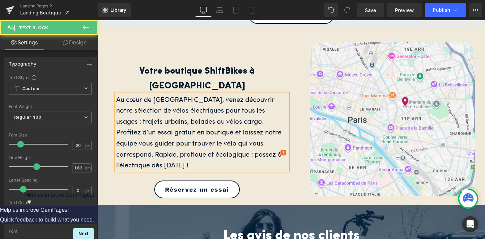
click at [156, 143] on div "Profitez d’un essai gratuit en boutique et laissez notre équipe vous guider pou…" at bounding box center [202, 149] width 172 height 44
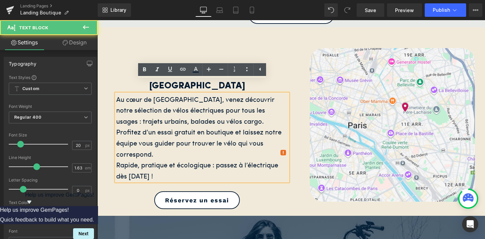
scroll to position [744, 0]
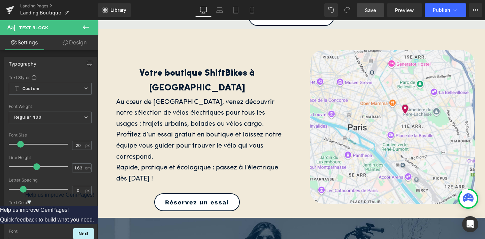
click at [376, 8] on span "Save" at bounding box center [370, 10] width 11 height 7
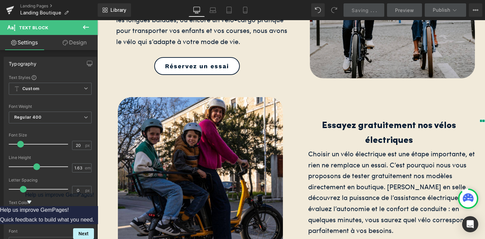
scroll to position [0, 0]
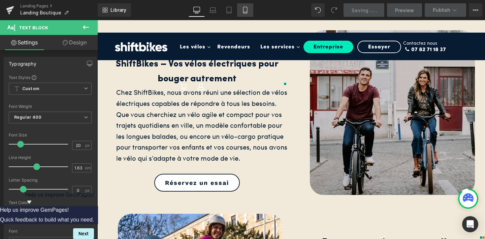
click at [244, 15] on link "Mobile" at bounding box center [245, 9] width 16 height 13
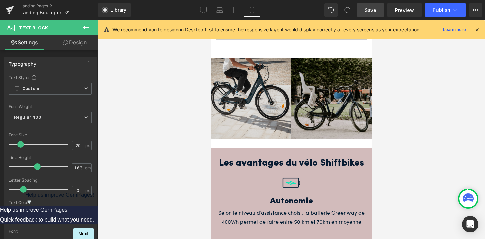
scroll to position [2199, 0]
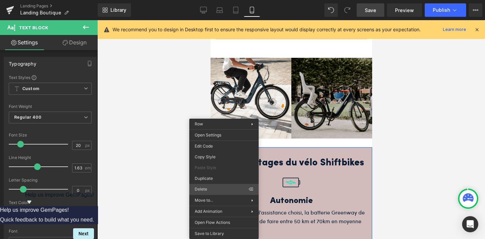
click at [208, 188] on div "Image You are previewing how the will restyle your page. You can not edit Eleme…" at bounding box center [242, 125] width 485 height 251
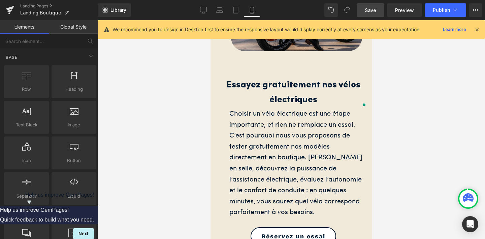
scroll to position [529, 0]
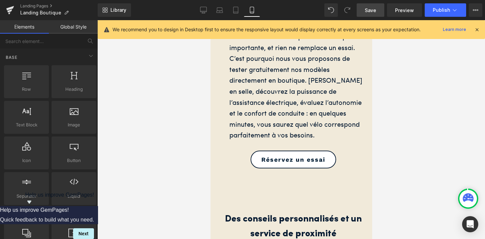
click at [371, 11] on span "Save" at bounding box center [370, 10] width 11 height 7
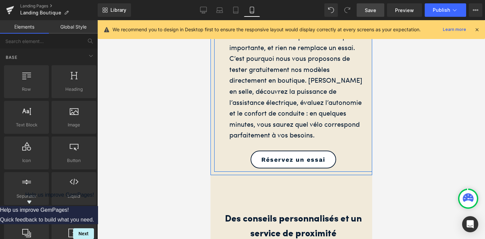
scroll to position [529, 0]
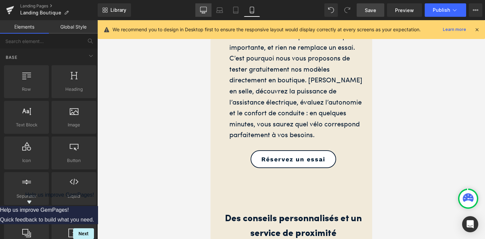
click at [206, 6] on link "Desktop" at bounding box center [203, 9] width 16 height 13
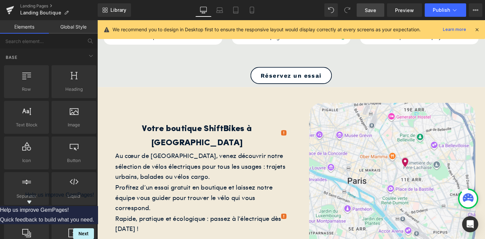
scroll to position [701, 0]
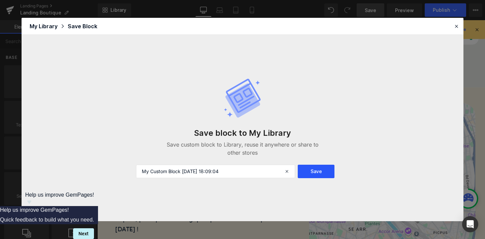
click at [307, 168] on button "Save" at bounding box center [316, 171] width 37 height 13
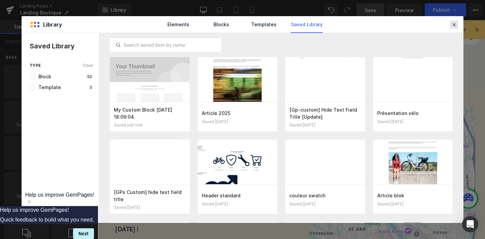
click at [453, 25] on icon at bounding box center [454, 25] width 6 height 6
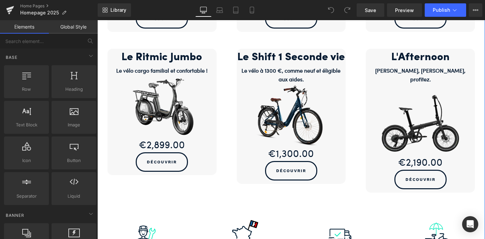
scroll to position [584, 0]
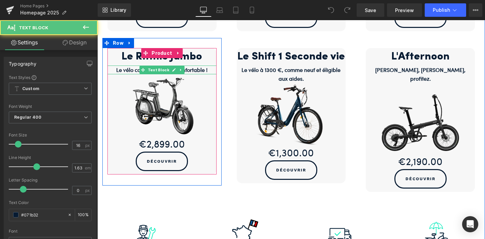
click at [203, 68] on strong "Le vélo cargo familial et confortable !" at bounding box center [161, 70] width 91 height 8
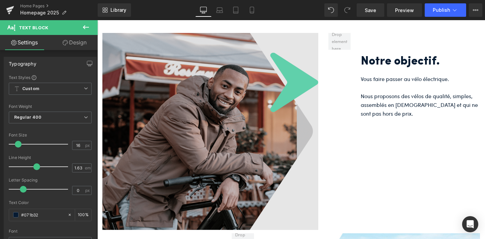
scroll to position [853, 0]
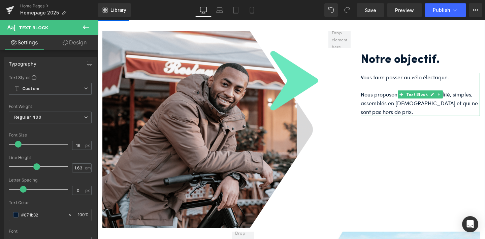
click at [387, 100] on p "Nous proposons des vélos de qualité, simples, assemblés en France et qui ne son…" at bounding box center [419, 103] width 119 height 26
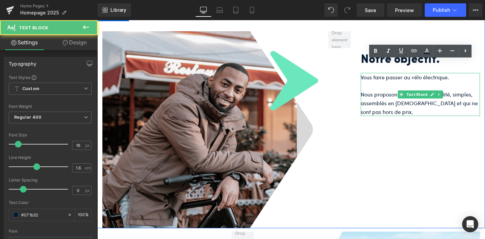
click at [387, 100] on p "Nous proposons des vélos de qualité, simples, assemblés en France et qui ne son…" at bounding box center [419, 103] width 119 height 26
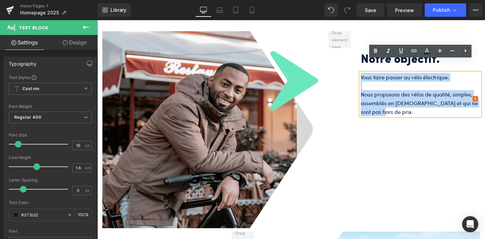
drag, startPoint x: 375, startPoint y: 99, endPoint x: 361, endPoint y: 61, distance: 40.5
click at [361, 73] on div "Vous faire passer au vélo électrique. Nous proposons des vélos de qualité, simp…" at bounding box center [419, 94] width 119 height 43
copy div "Vous faire passer au vélo électrique. Nous proposons des vélos de qualité, simp…"
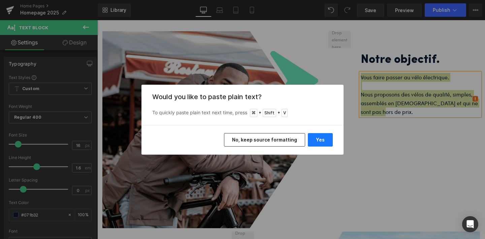
click at [321, 143] on button "Yes" at bounding box center [320, 139] width 25 height 13
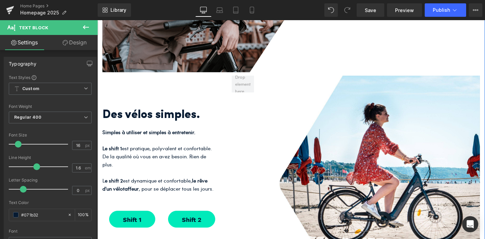
scroll to position [1029, 0]
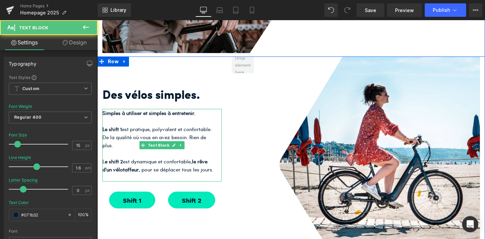
click at [173, 158] on p "L e shift 2 est dynamique et confortable, le rêve d'un vélotaffeur , pour se dé…" at bounding box center [160, 166] width 116 height 16
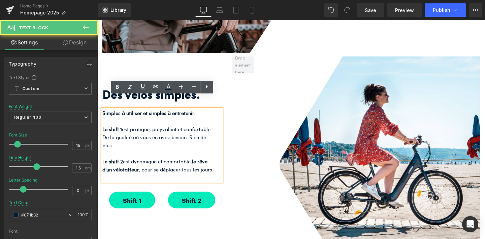
click at [129, 174] on p at bounding box center [160, 178] width 116 height 8
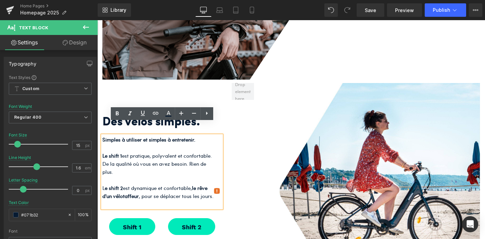
click at [249, 114] on div "Des vélos simples. Heading Simples à utiliser et simples à entretenir. Le shift…" at bounding box center [290, 192] width 387 height 219
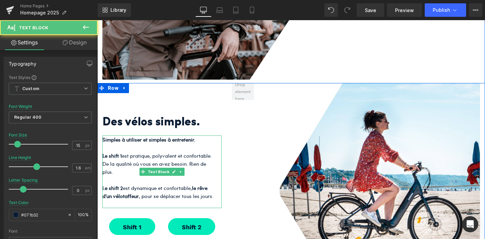
click at [180, 176] on p at bounding box center [160, 180] width 116 height 8
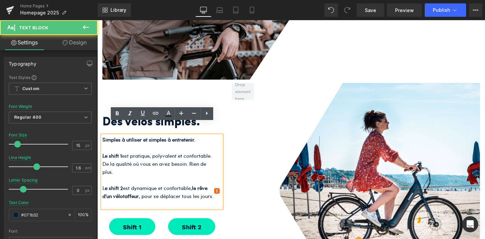
drag, startPoint x: 107, startPoint y: 193, endPoint x: 102, endPoint y: 133, distance: 60.5
click at [102, 136] on div "Simples à utiliser et simples à entretenir. Le shift 1 est pratique, polyvalent…" at bounding box center [161, 172] width 119 height 73
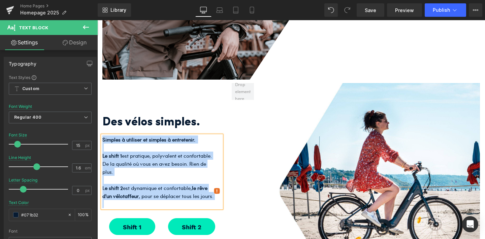
copy div "Simples à utiliser et simples à entretenir. Le shift 1 est pratique, polyvalent…"
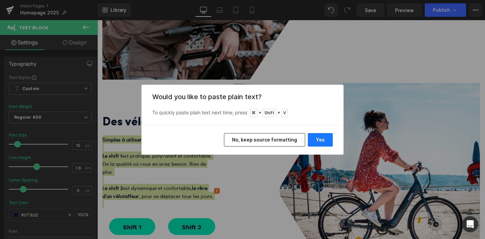
drag, startPoint x: 318, startPoint y: 140, endPoint x: 218, endPoint y: 122, distance: 101.9
click at [318, 140] on button "Yes" at bounding box center [320, 139] width 25 height 13
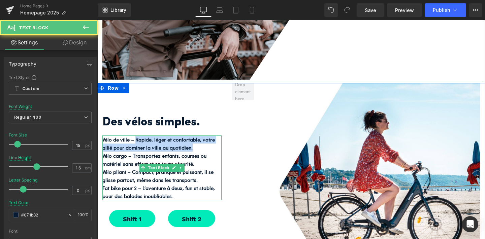
drag, startPoint x: 135, startPoint y: 127, endPoint x: 199, endPoint y: 133, distance: 64.3
click at [199, 136] on p "Vélo de ville – Rapide, léger et confortable, votre allié pour dominer la ville…" at bounding box center [160, 144] width 116 height 16
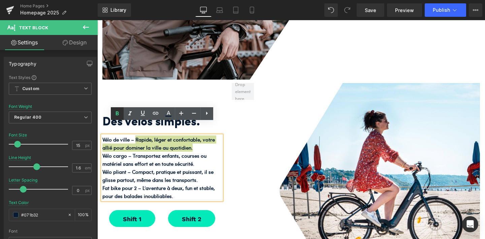
click at [117, 112] on icon at bounding box center [117, 114] width 8 height 8
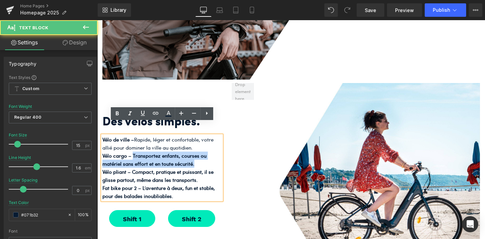
drag, startPoint x: 133, startPoint y: 143, endPoint x: 198, endPoint y: 151, distance: 65.9
click at [198, 152] on p "Vélo cargo – Transportez enfants, courses ou matériel sans effort et en toute s…" at bounding box center [160, 160] width 116 height 16
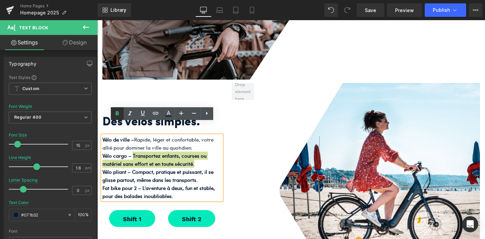
click at [119, 113] on icon at bounding box center [117, 114] width 8 height 8
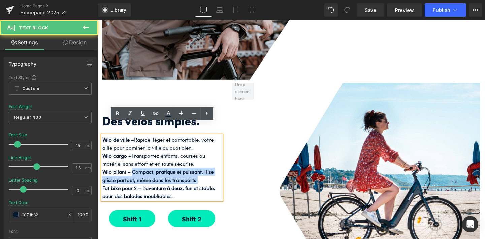
drag, startPoint x: 133, startPoint y: 160, endPoint x: 201, endPoint y: 165, distance: 68.2
click at [201, 168] on p "Vélo pliant – Compact, pratique et puissant, il se glisse partout, même dans le…" at bounding box center [160, 176] width 116 height 16
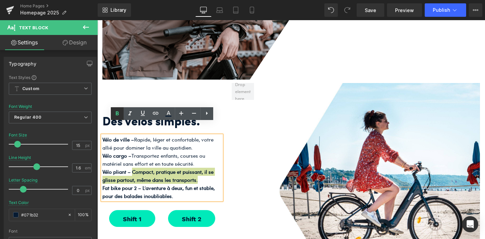
click at [116, 115] on icon at bounding box center [117, 114] width 8 height 8
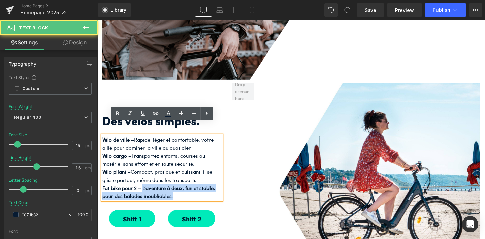
drag, startPoint x: 142, startPoint y: 174, endPoint x: 177, endPoint y: 184, distance: 36.8
click at [177, 184] on p "Fat bike pour 2 – L’aventure à deux, fun et stable, pour des balades inoubliabl…" at bounding box center [160, 192] width 116 height 16
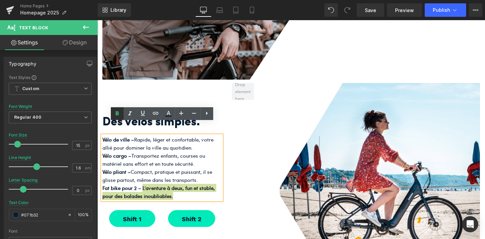
click at [116, 112] on icon at bounding box center [117, 114] width 3 height 4
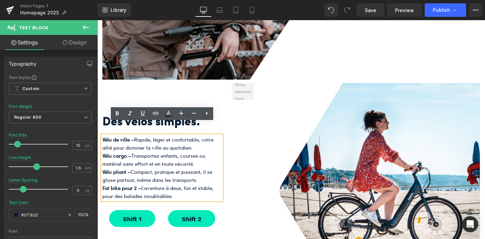
click at [200, 136] on p "Vélo de ville – Rapide, léger et confortable, votre allié pour dominer la ville…" at bounding box center [160, 144] width 116 height 16
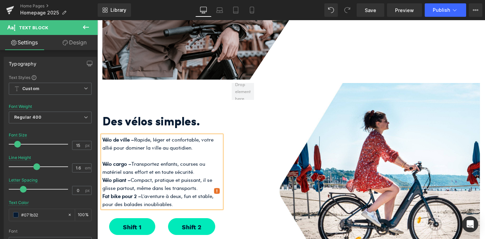
click at [197, 160] on p "Vélo cargo – Transportez enfants, courses ou matériel sans effort et en toute s…" at bounding box center [160, 168] width 116 height 16
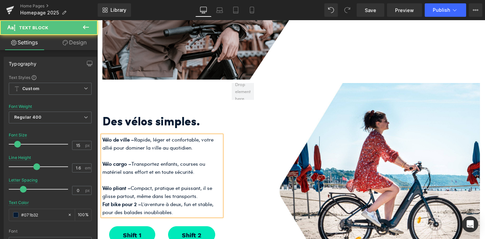
click at [199, 184] on p "Vélo pliant – Compact, pratique et puissant, il se glisse partout, même dans le…" at bounding box center [160, 192] width 116 height 16
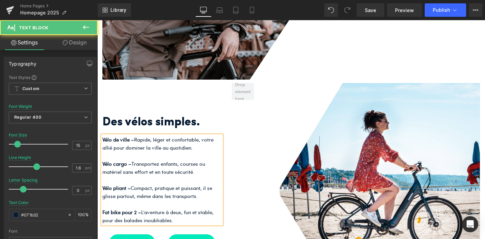
click at [237, 161] on div "Des vélos simples. Heading Vélo de ville – Rapide, léger et confortable, votre …" at bounding box center [290, 192] width 387 height 219
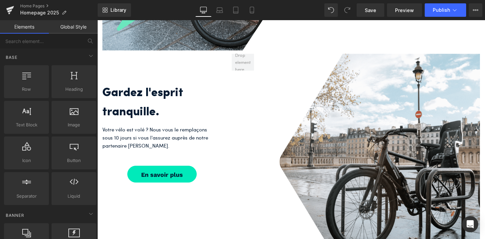
scroll to position [1455, 0]
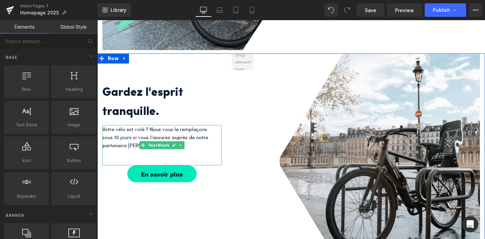
click at [203, 128] on p "Votre vélo est volé ? Nous vous le remplaçons sous 10 jours si vous l'assurez a…" at bounding box center [160, 137] width 116 height 24
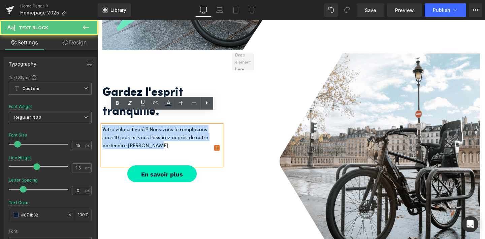
drag, startPoint x: 154, startPoint y: 132, endPoint x: 102, endPoint y: 118, distance: 53.9
click at [102, 125] on p "Votre vélo est volé ? Nous vous le remplaçons sous 10 jours si vous l'assurez a…" at bounding box center [160, 137] width 116 height 24
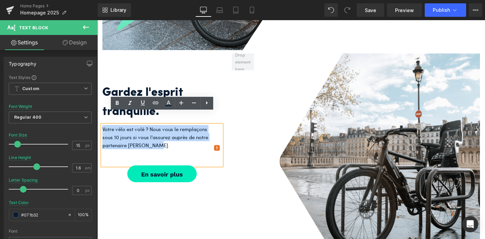
copy p "Votre vélo est volé ? Nous vous le remplaçons sous 10 jours si vous l'assurez a…"
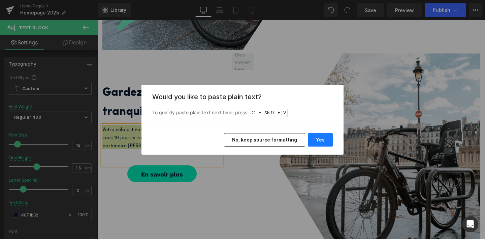
click at [323, 138] on button "Yes" at bounding box center [320, 139] width 25 height 13
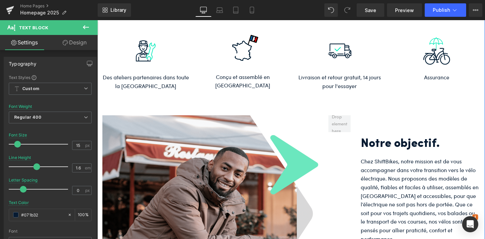
scroll to position [713, 0]
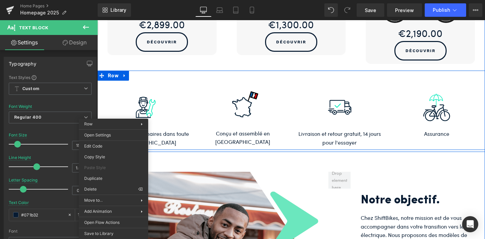
click at [251, 130] on div "Image Des ateliers partenaires dans toute la France Text Block Image Conçu et a…" at bounding box center [290, 110] width 387 height 79
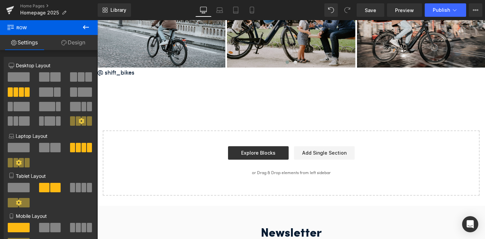
scroll to position [2326, 0]
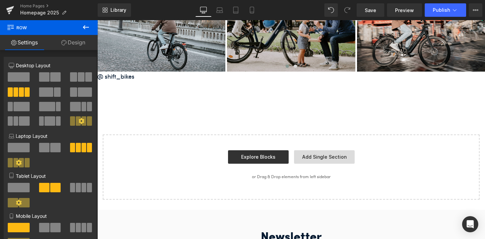
click at [320, 150] on link "Add Single Section" at bounding box center [324, 156] width 61 height 13
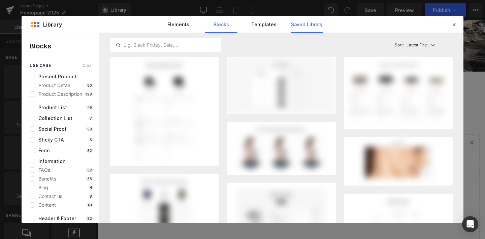
click at [304, 27] on link "Saved Library" at bounding box center [306, 24] width 32 height 17
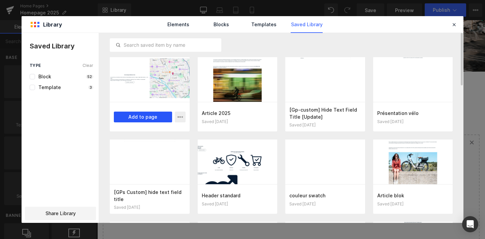
click at [133, 114] on button "Add to page" at bounding box center [143, 117] width 58 height 11
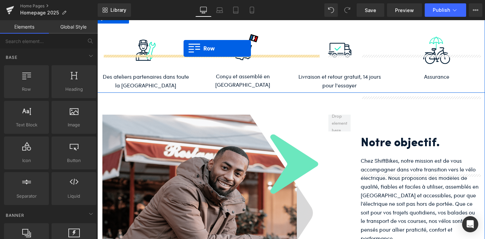
scroll to position [696, 0]
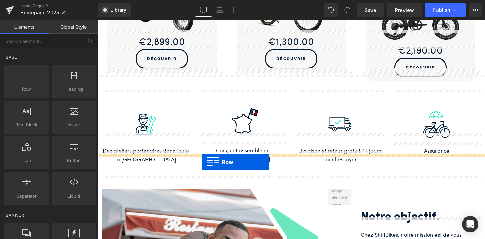
drag, startPoint x: 101, startPoint y: 60, endPoint x: 202, endPoint y: 162, distance: 143.8
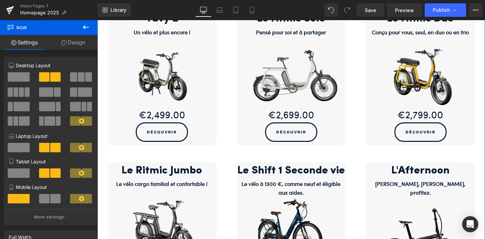
scroll to position [402, 0]
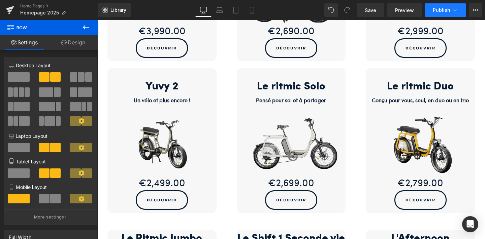
click at [438, 9] on span "Publish" at bounding box center [441, 9] width 17 height 5
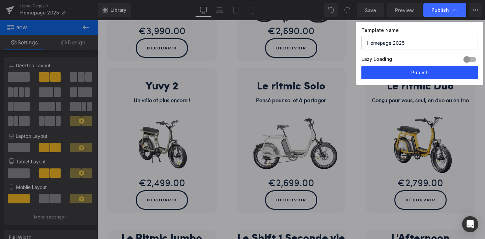
click at [406, 73] on button "Publish" at bounding box center [419, 72] width 116 height 13
